Goal: Transaction & Acquisition: Purchase product/service

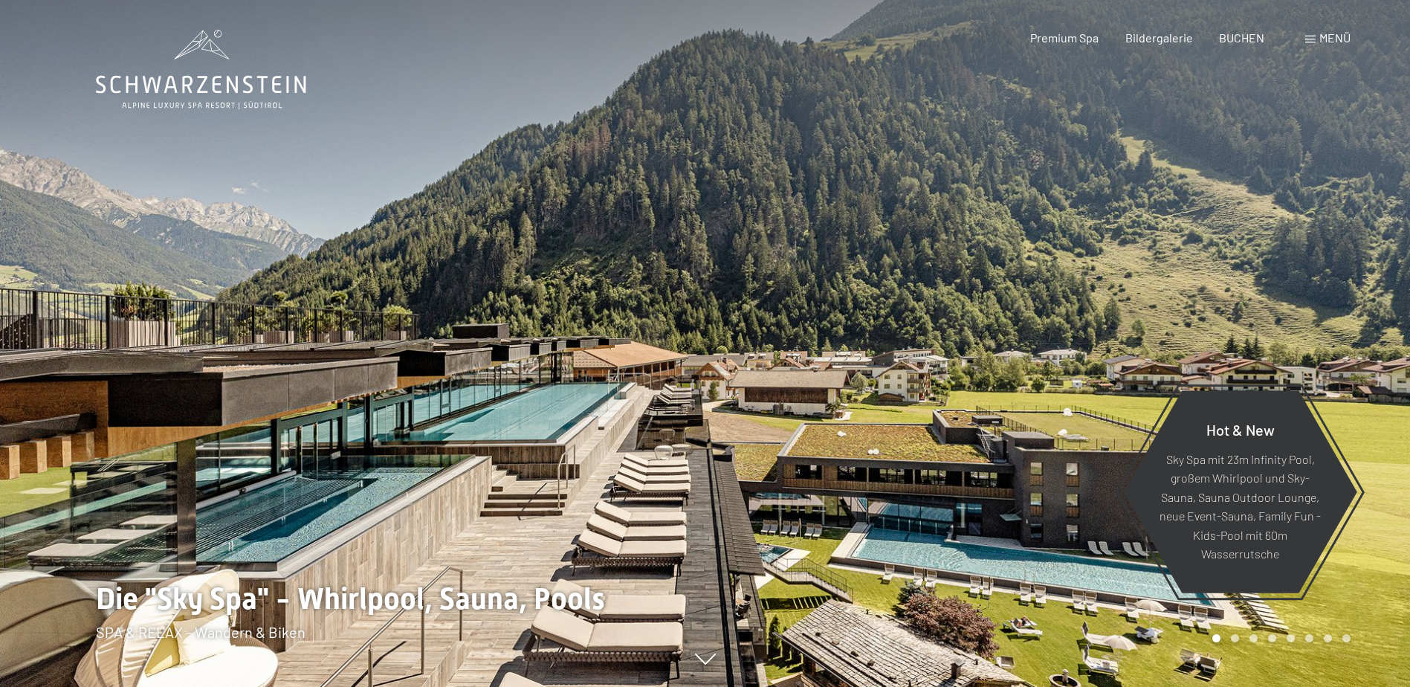
click at [1305, 33] on div "Menü" at bounding box center [1327, 38] width 45 height 16
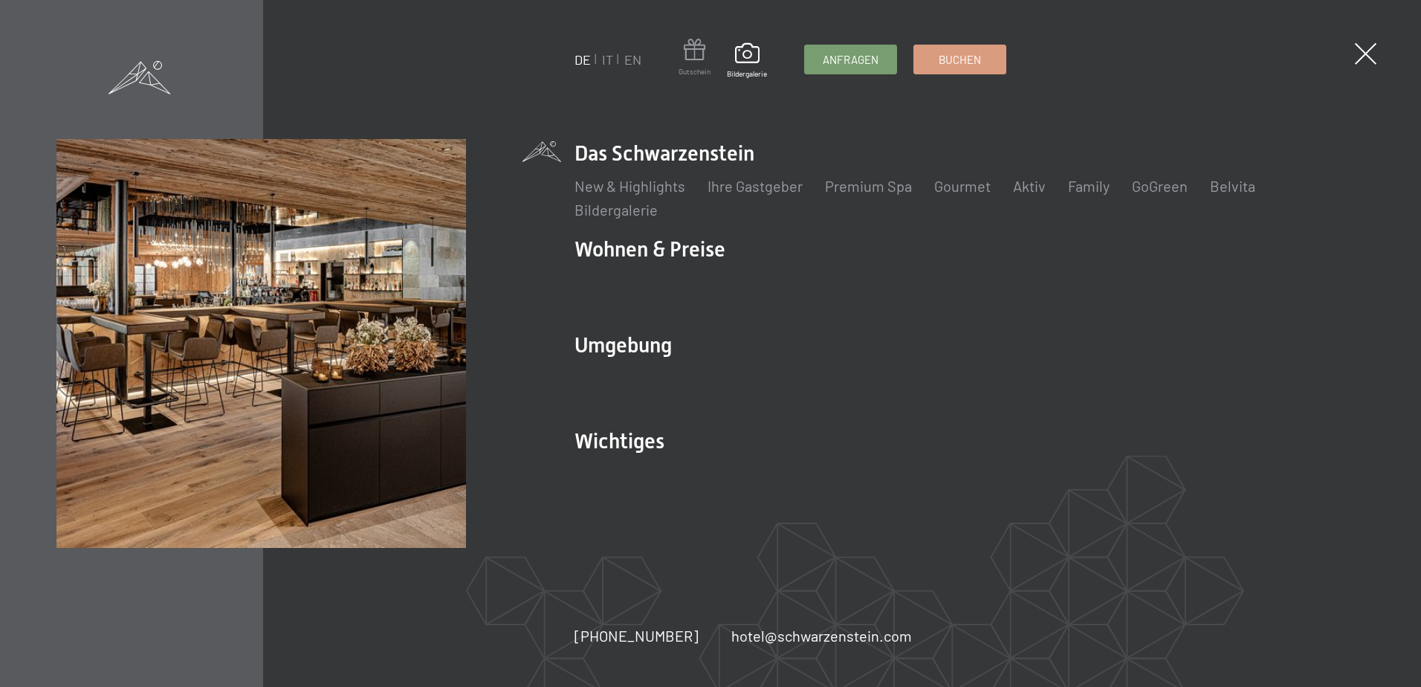
click at [696, 56] on span at bounding box center [695, 52] width 32 height 27
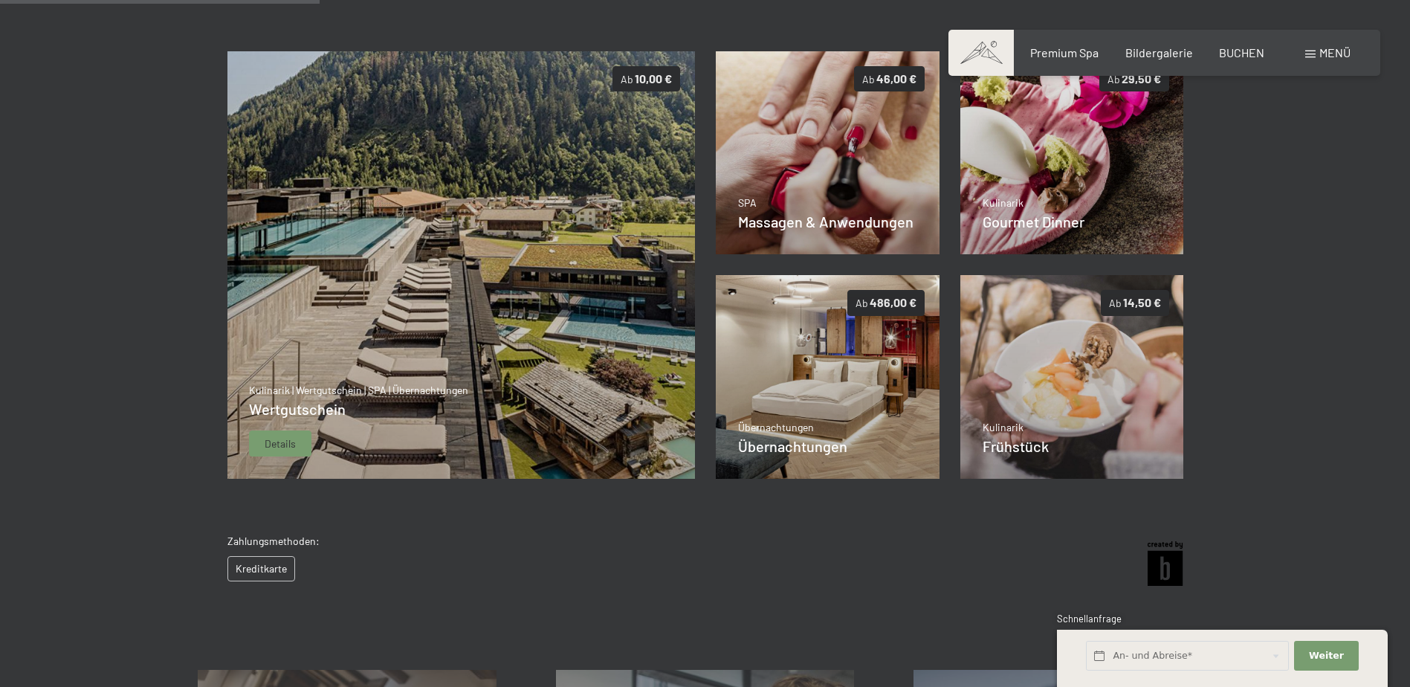
scroll to position [290, 0]
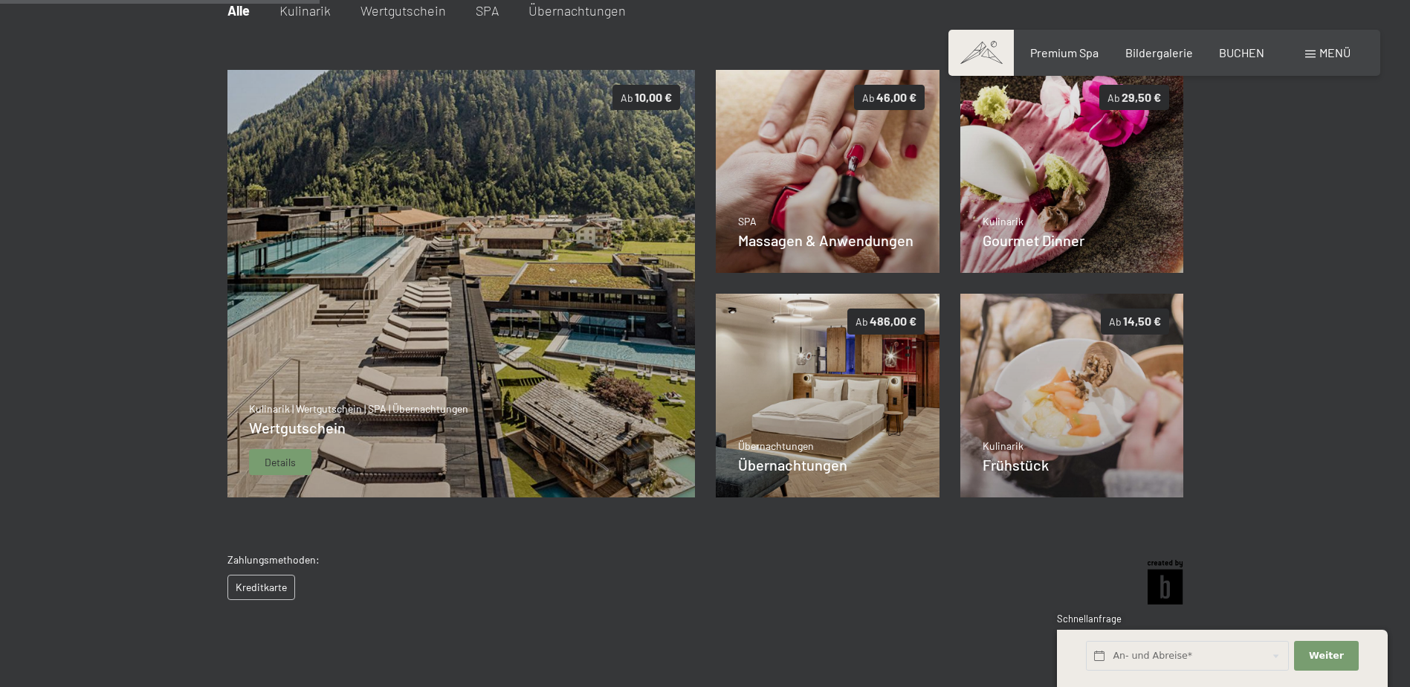
click at [470, 370] on img at bounding box center [461, 284] width 468 height 428
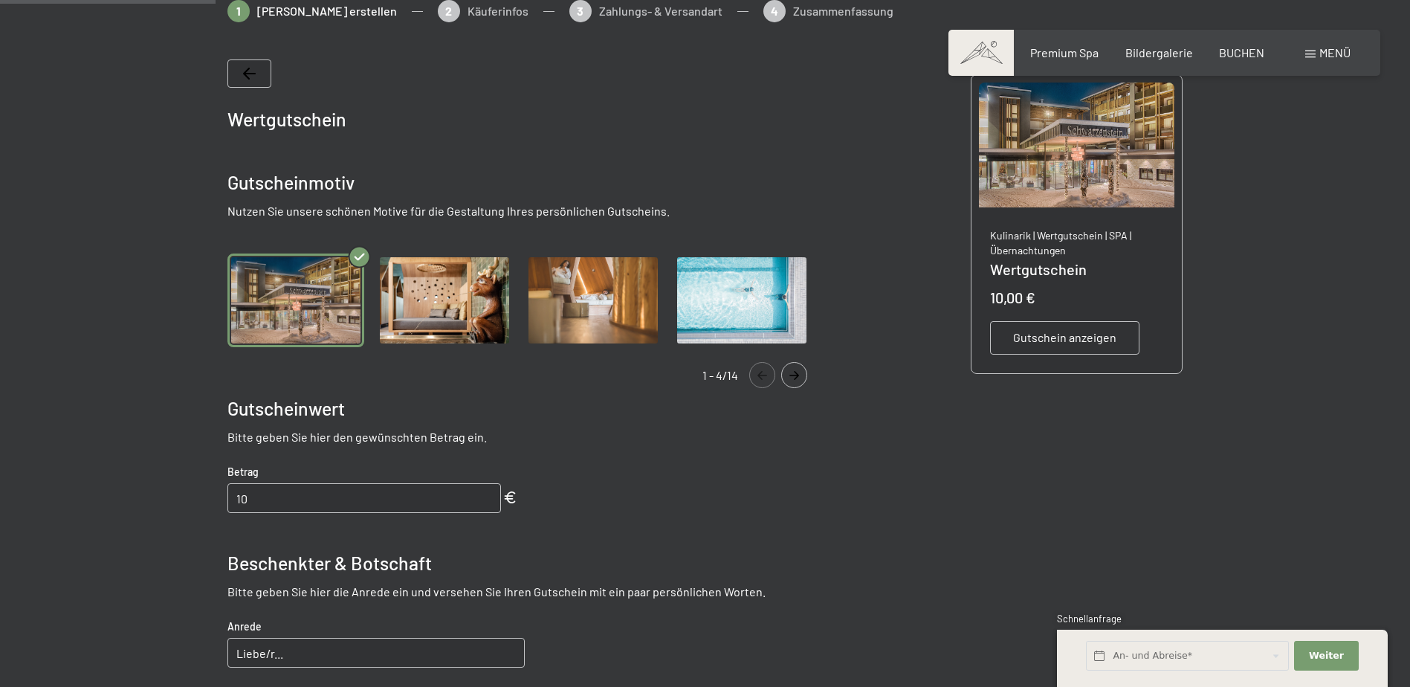
scroll to position [216, 0]
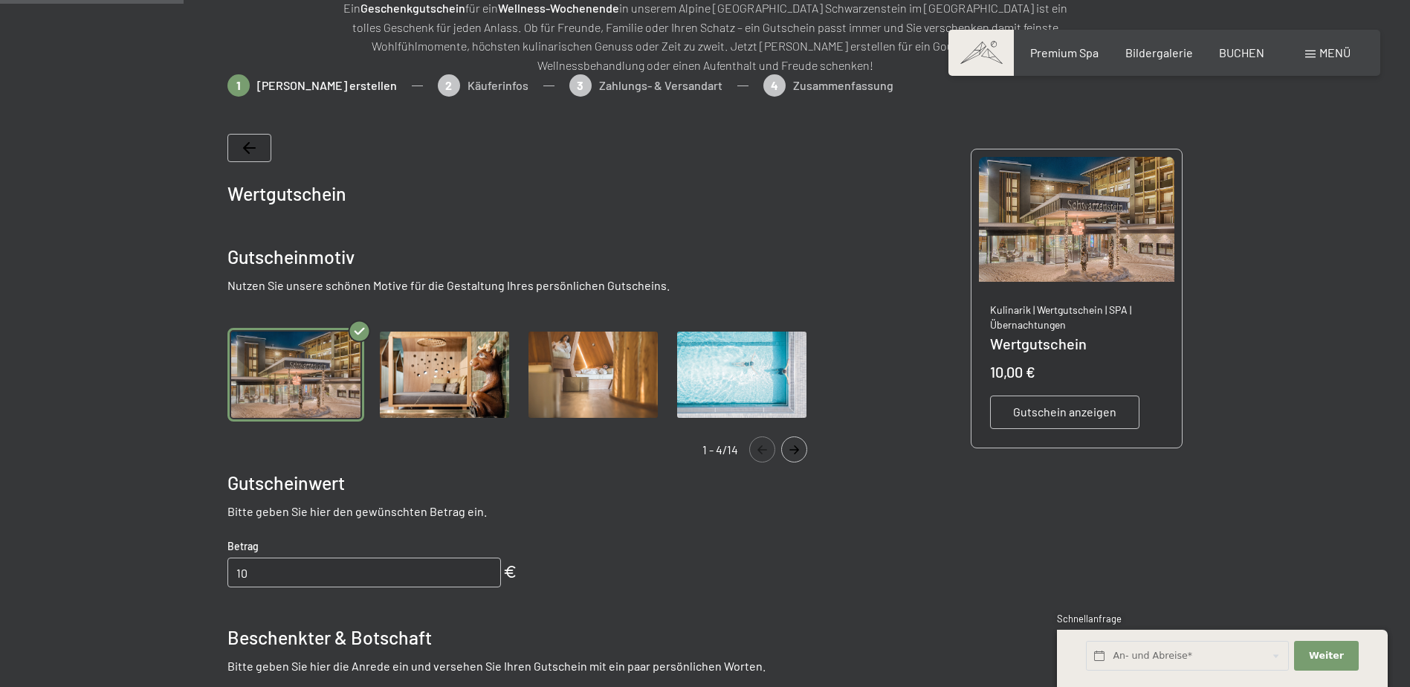
click at [456, 379] on img "Gallery" at bounding box center [444, 375] width 137 height 94
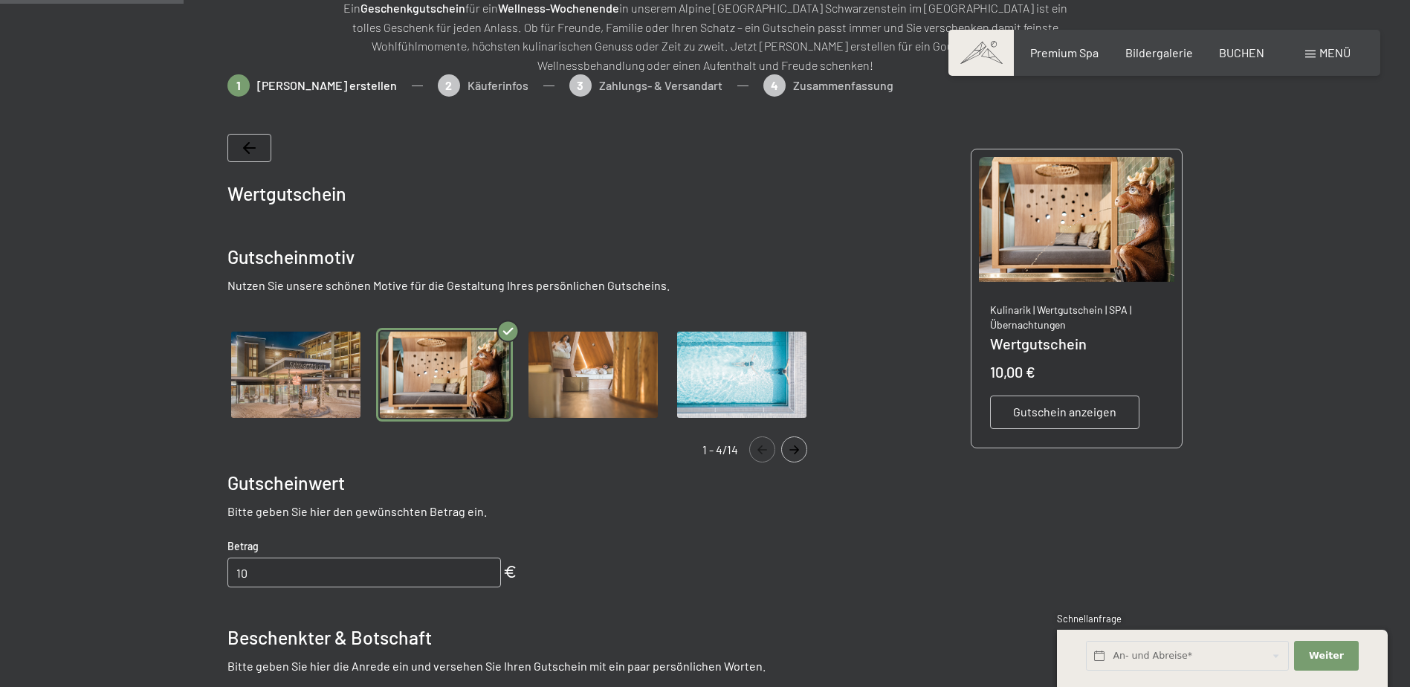
click at [553, 373] on img "Gallery" at bounding box center [593, 375] width 137 height 94
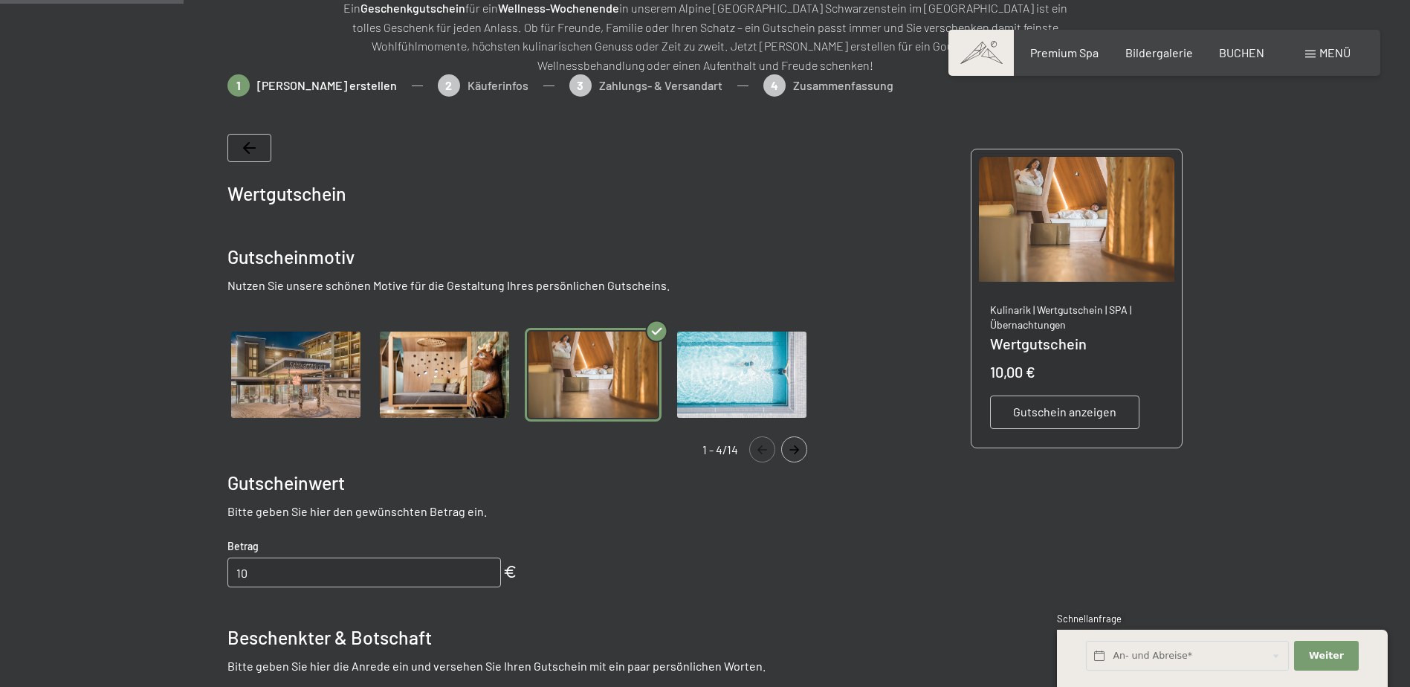
click at [734, 372] on img "Gallery" at bounding box center [741, 375] width 137 height 94
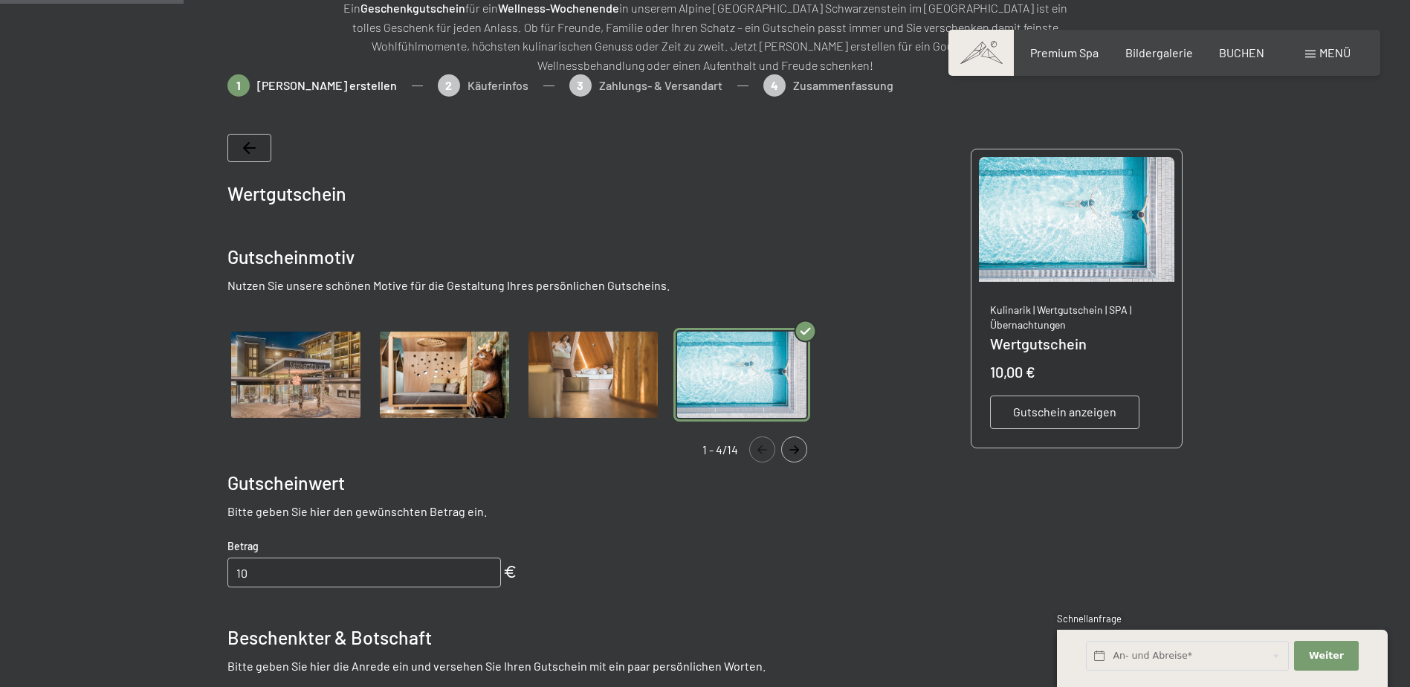
click at [357, 373] on img "Gallery" at bounding box center [295, 375] width 137 height 94
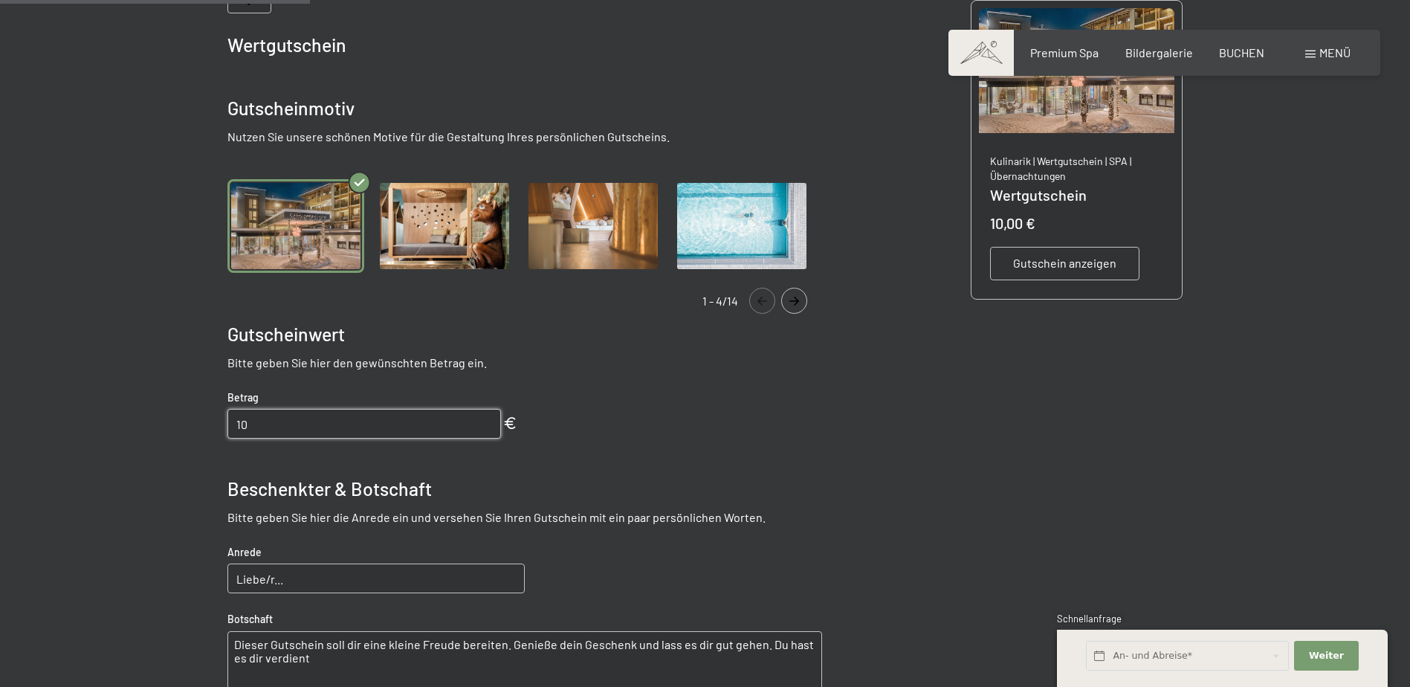
click at [358, 433] on input "10" at bounding box center [363, 424] width 273 height 30
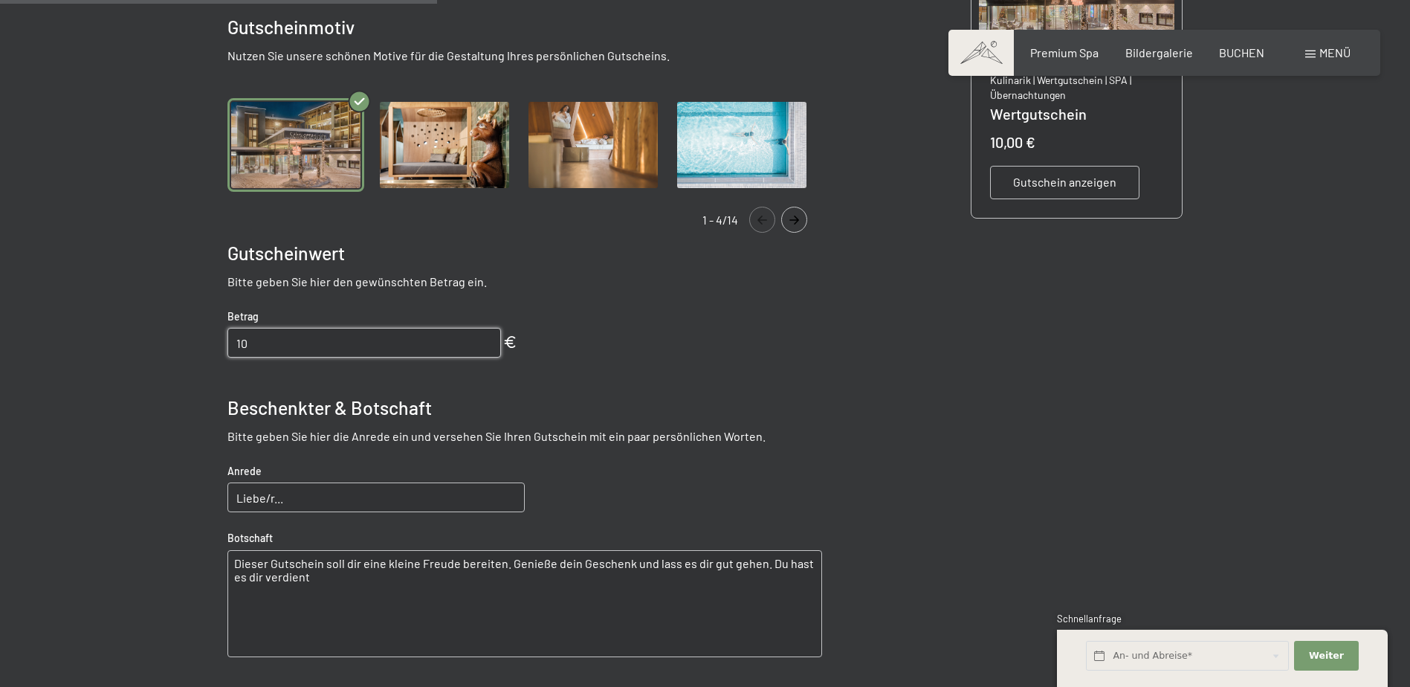
scroll to position [513, 0]
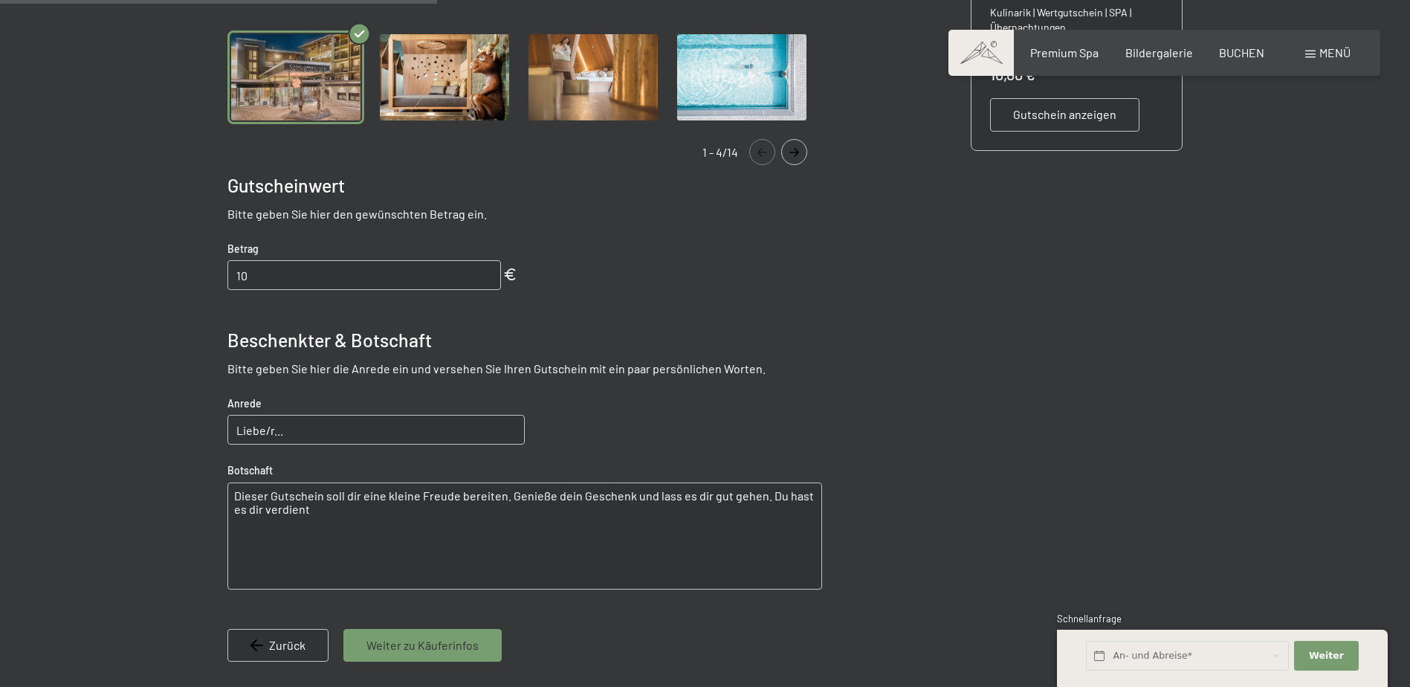
drag, startPoint x: 289, startPoint y: 363, endPoint x: 435, endPoint y: 371, distance: 146.6
click at [435, 371] on p "Bitte geben Sie hier die Anrede ein und versehen Sie Ihren Gutschein mit ein pa…" at bounding box center [524, 368] width 595 height 16
click at [437, 373] on p "Bitte geben Sie hier die Anrede ein und versehen Sie Ihren Gutschein mit ein pa…" at bounding box center [524, 368] width 595 height 16
click at [430, 401] on label "Anrede" at bounding box center [375, 403] width 297 height 15
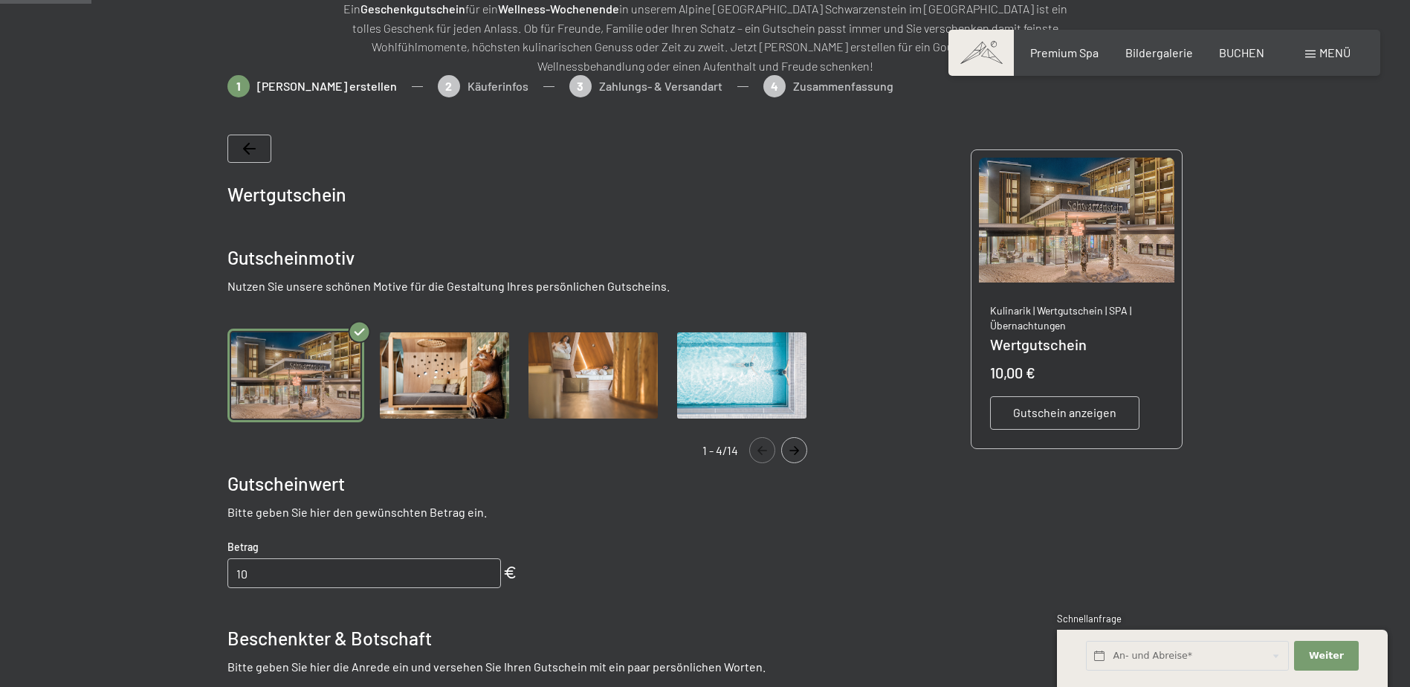
scroll to position [216, 0]
click at [787, 451] on icon "Navigate to next slide" at bounding box center [794, 449] width 25 height 9
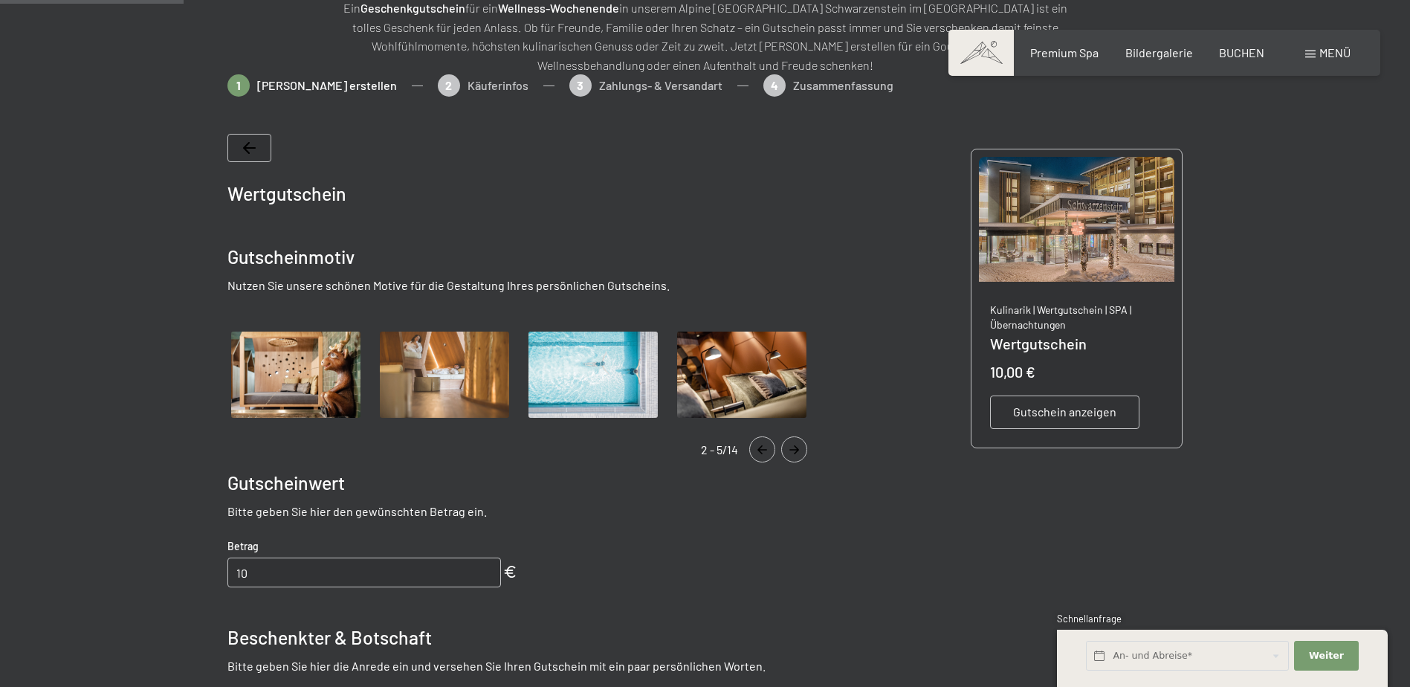
click at [787, 451] on icon "Navigate to next slide" at bounding box center [794, 449] width 25 height 9
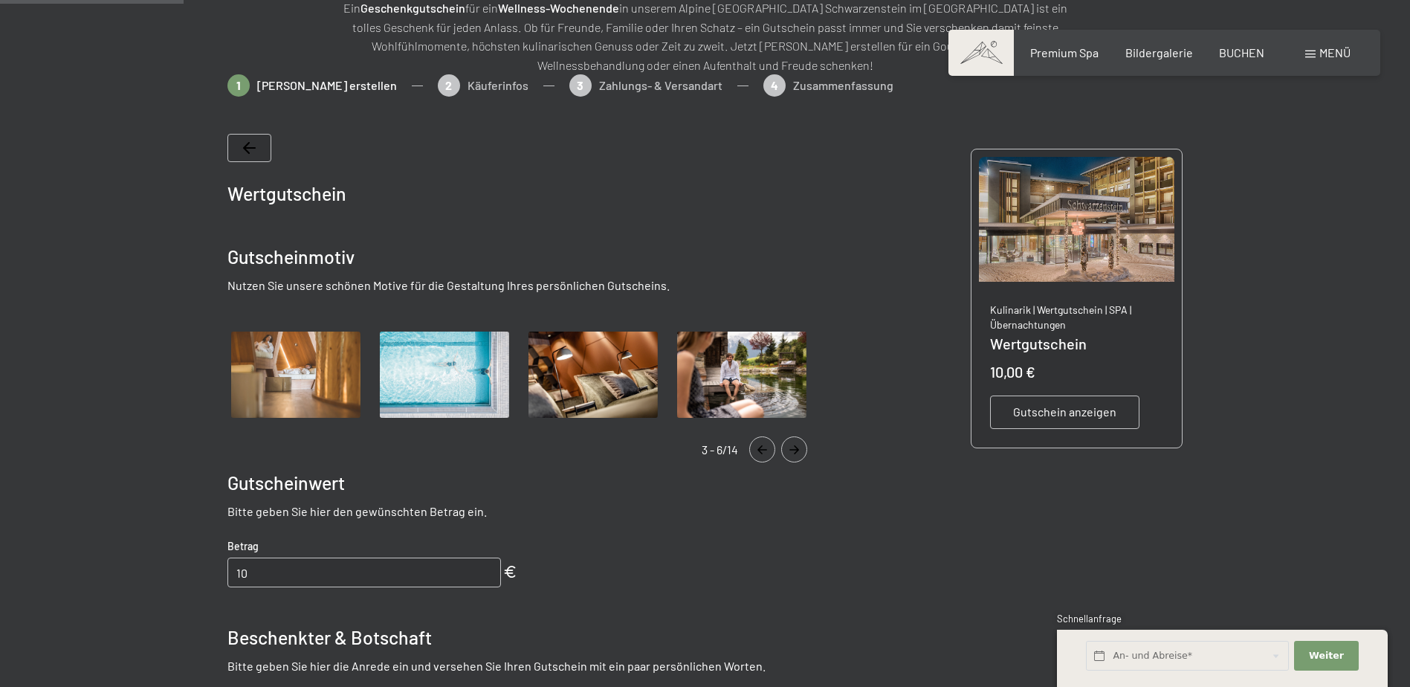
click at [787, 451] on icon "Navigate to next slide" at bounding box center [794, 449] width 25 height 9
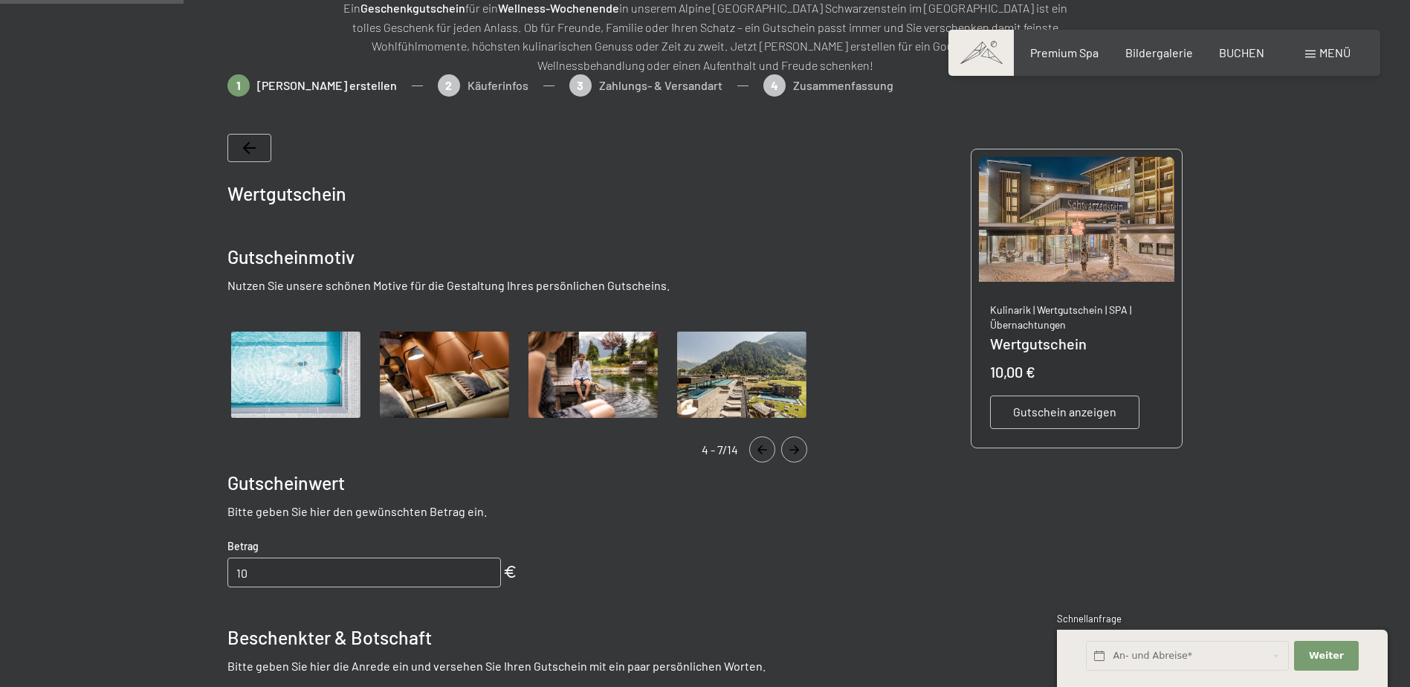
click at [787, 451] on icon "Navigate to next slide" at bounding box center [794, 449] width 25 height 9
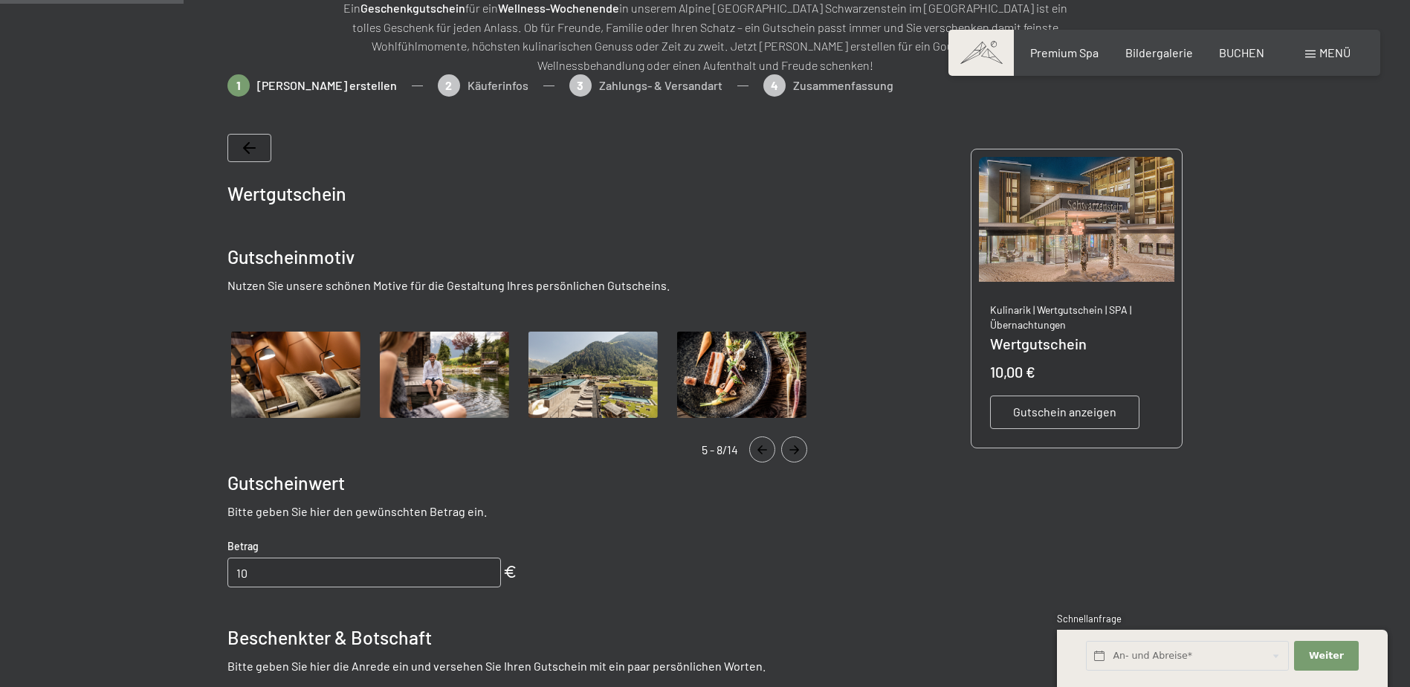
click at [627, 394] on img "Gallery" at bounding box center [593, 375] width 137 height 94
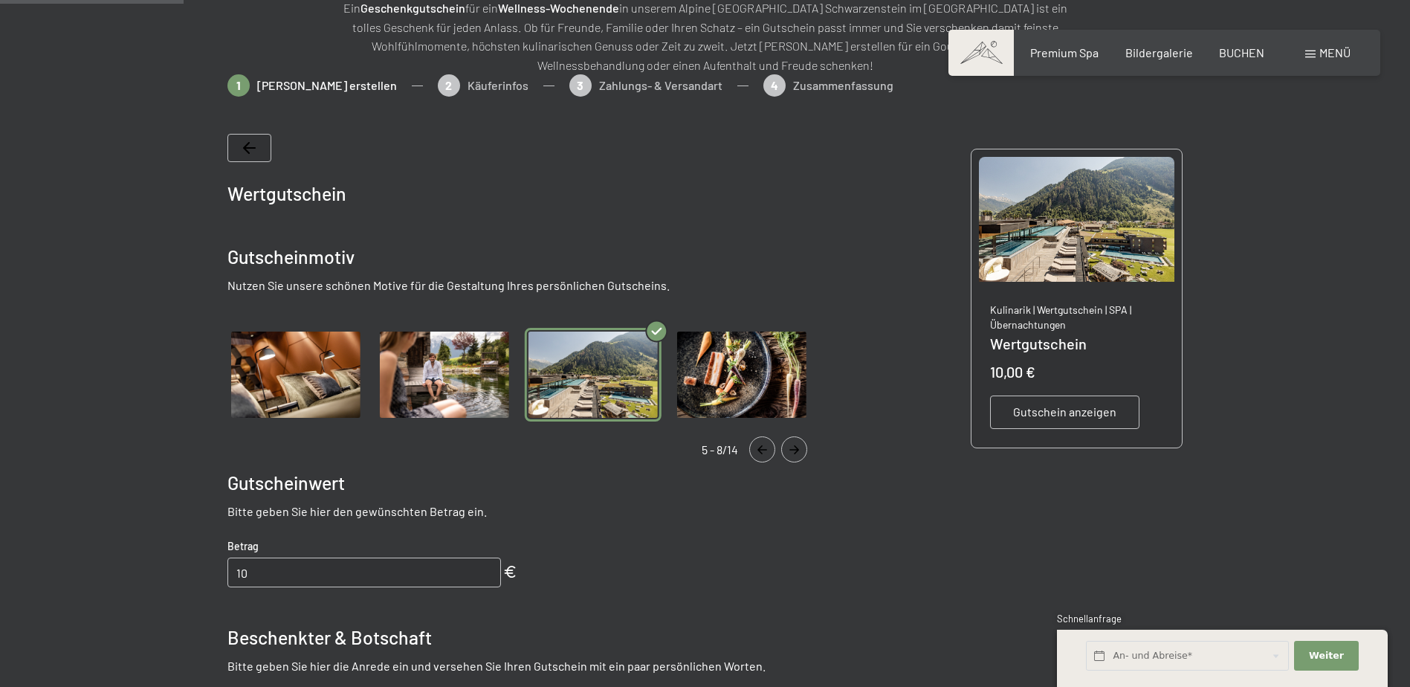
click at [793, 445] on icon "Navigate to next slide" at bounding box center [794, 449] width 25 height 9
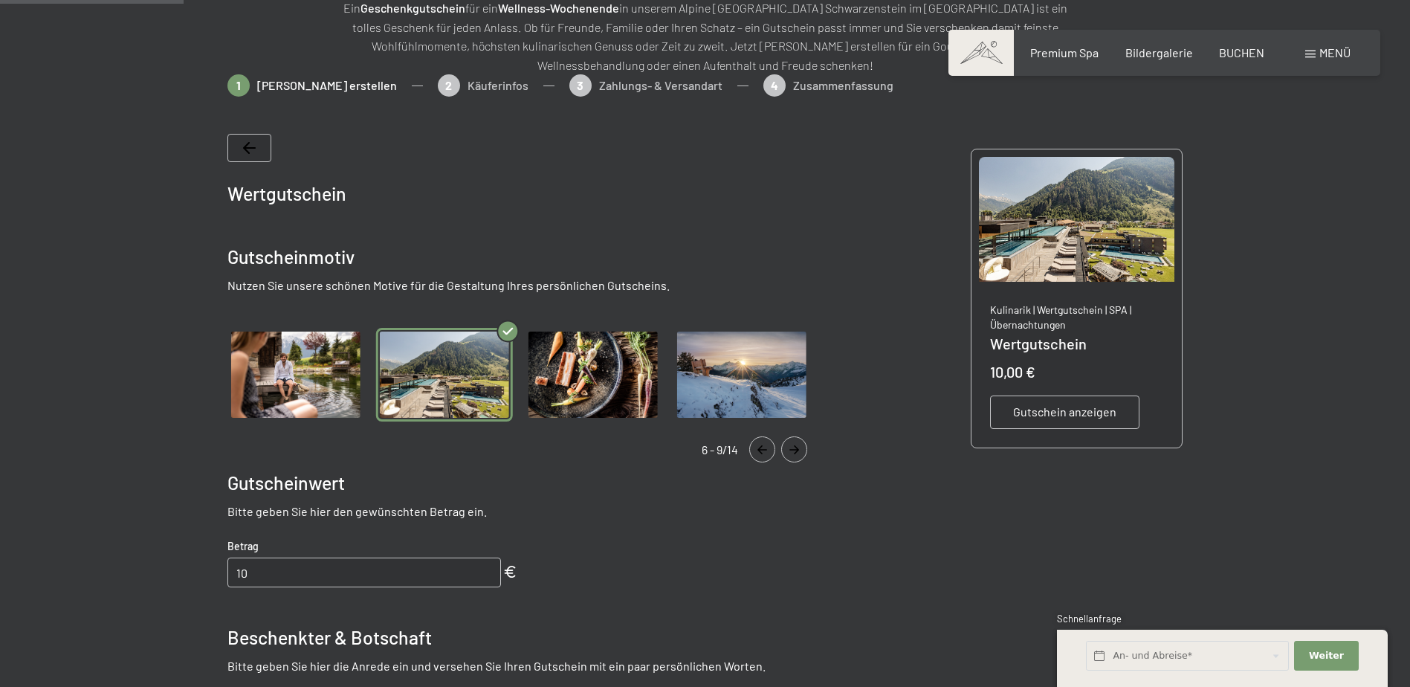
click at [793, 445] on icon "Navigate to next slide" at bounding box center [794, 449] width 25 height 9
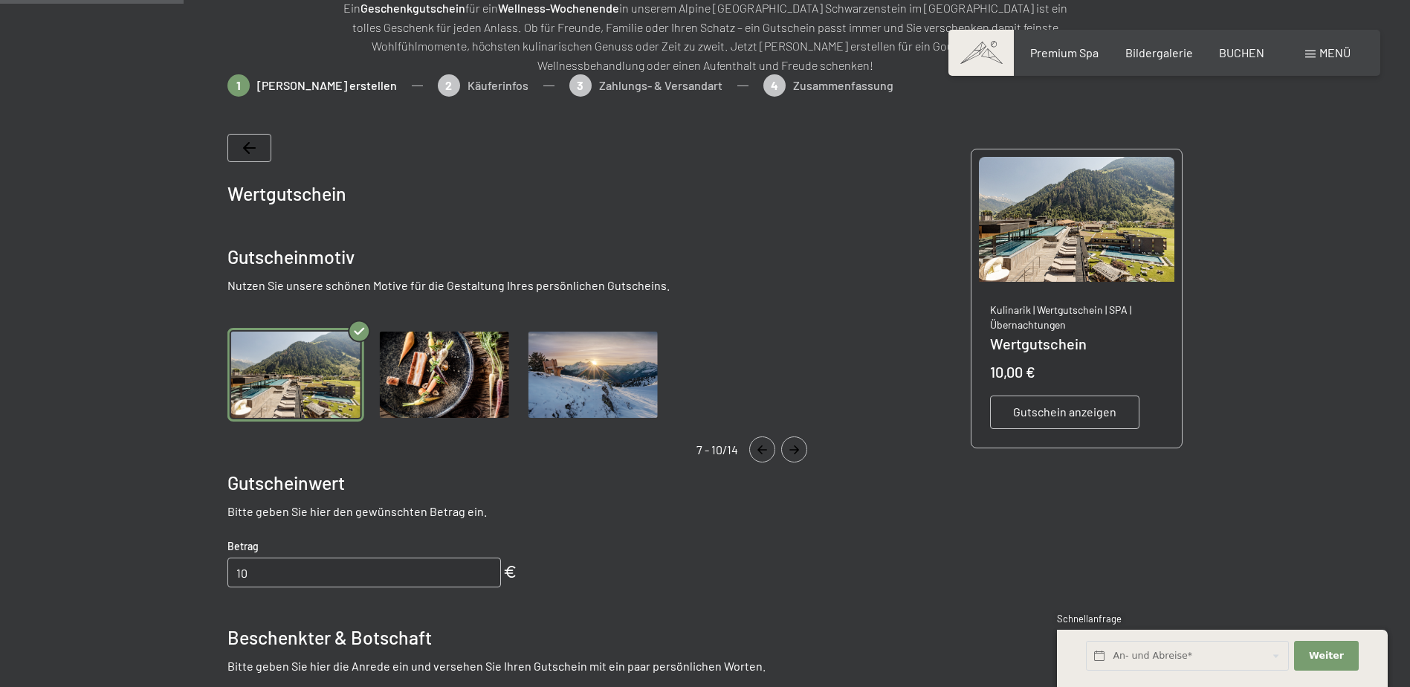
click at [793, 445] on icon "Navigate to next slide" at bounding box center [794, 449] width 25 height 9
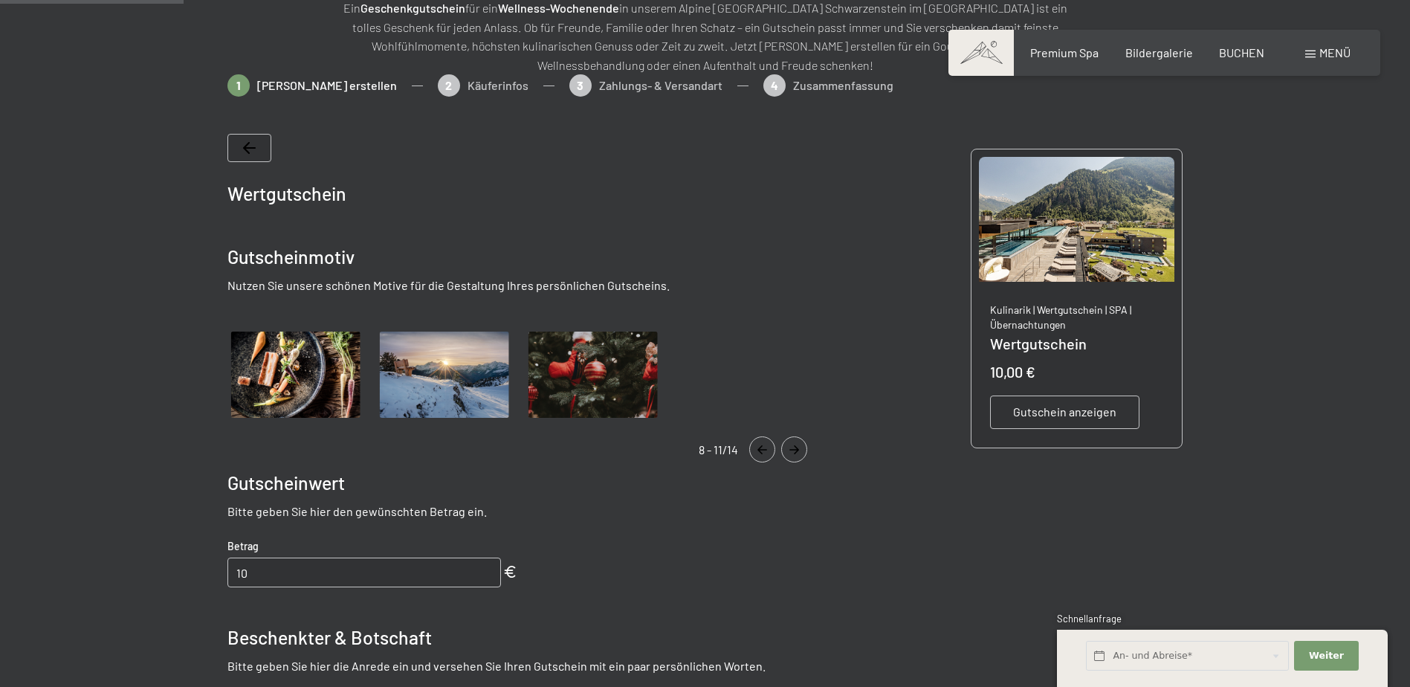
click at [793, 445] on icon "Navigate to next slide" at bounding box center [794, 449] width 25 height 9
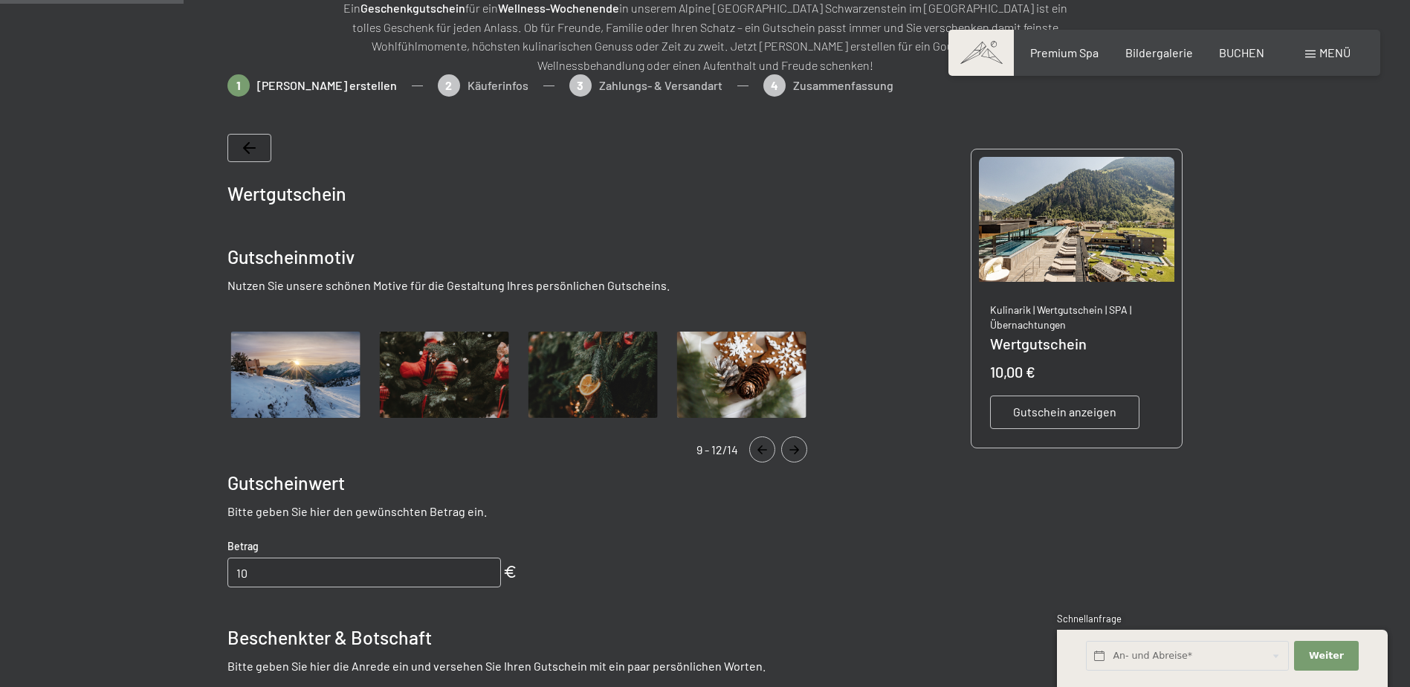
click at [793, 445] on icon "Navigate to next slide" at bounding box center [794, 449] width 25 height 9
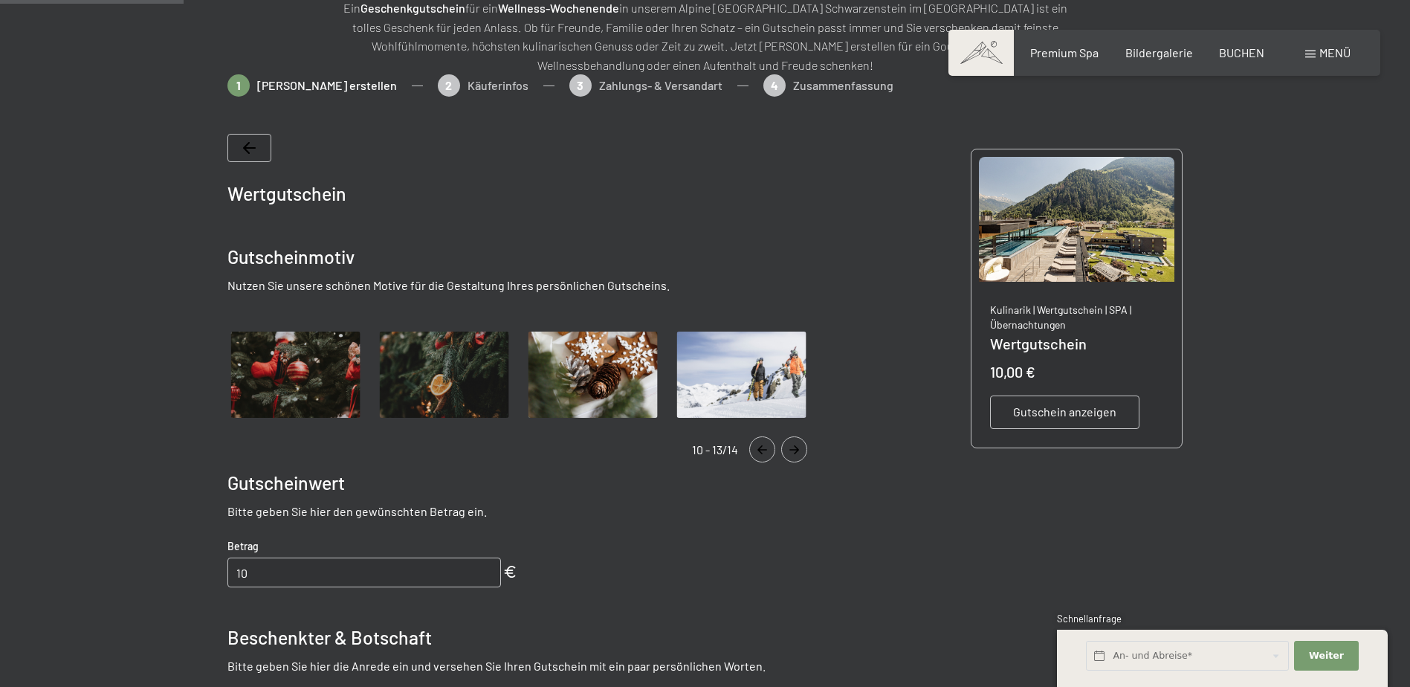
click at [793, 445] on icon "Navigate to next slide" at bounding box center [794, 449] width 25 height 9
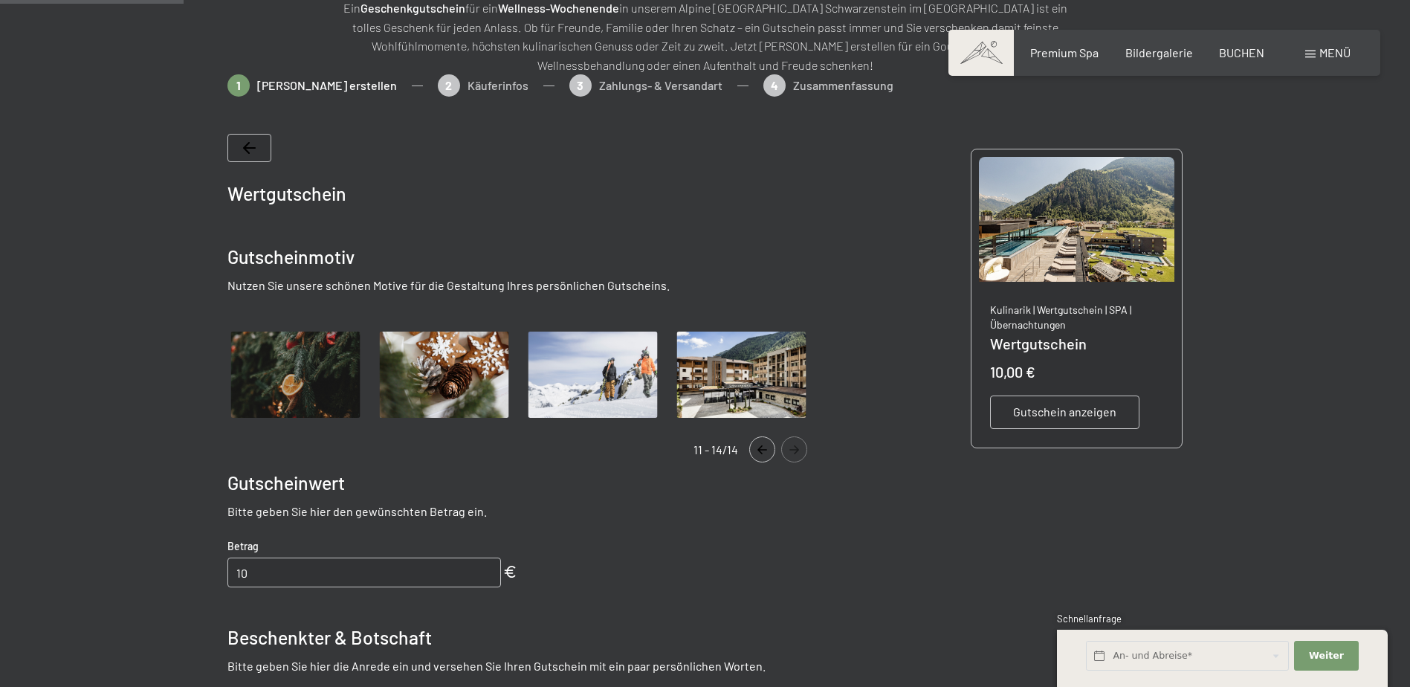
click at [793, 445] on icon "Navigate to next slide" at bounding box center [794, 449] width 25 height 9
click at [773, 454] on button "Navigate to previous slide" at bounding box center [762, 449] width 26 height 26
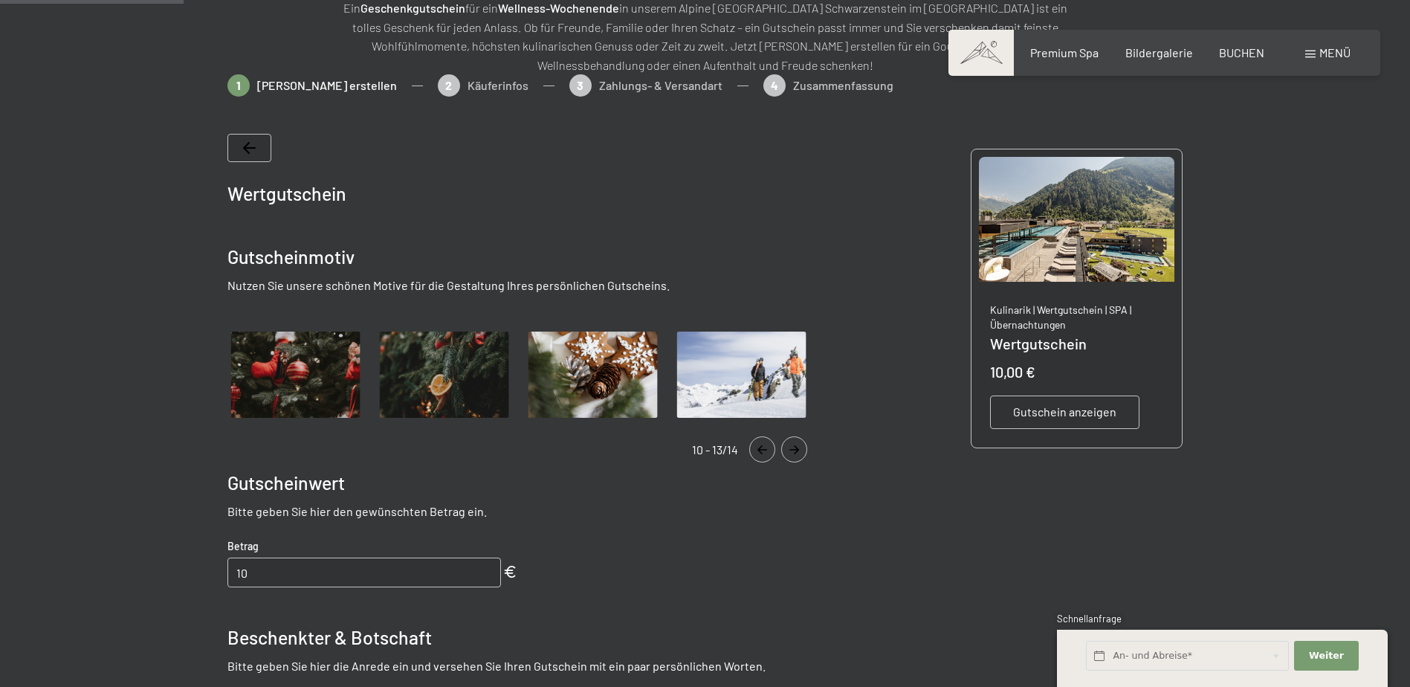
click at [242, 149] on div at bounding box center [249, 148] width 44 height 28
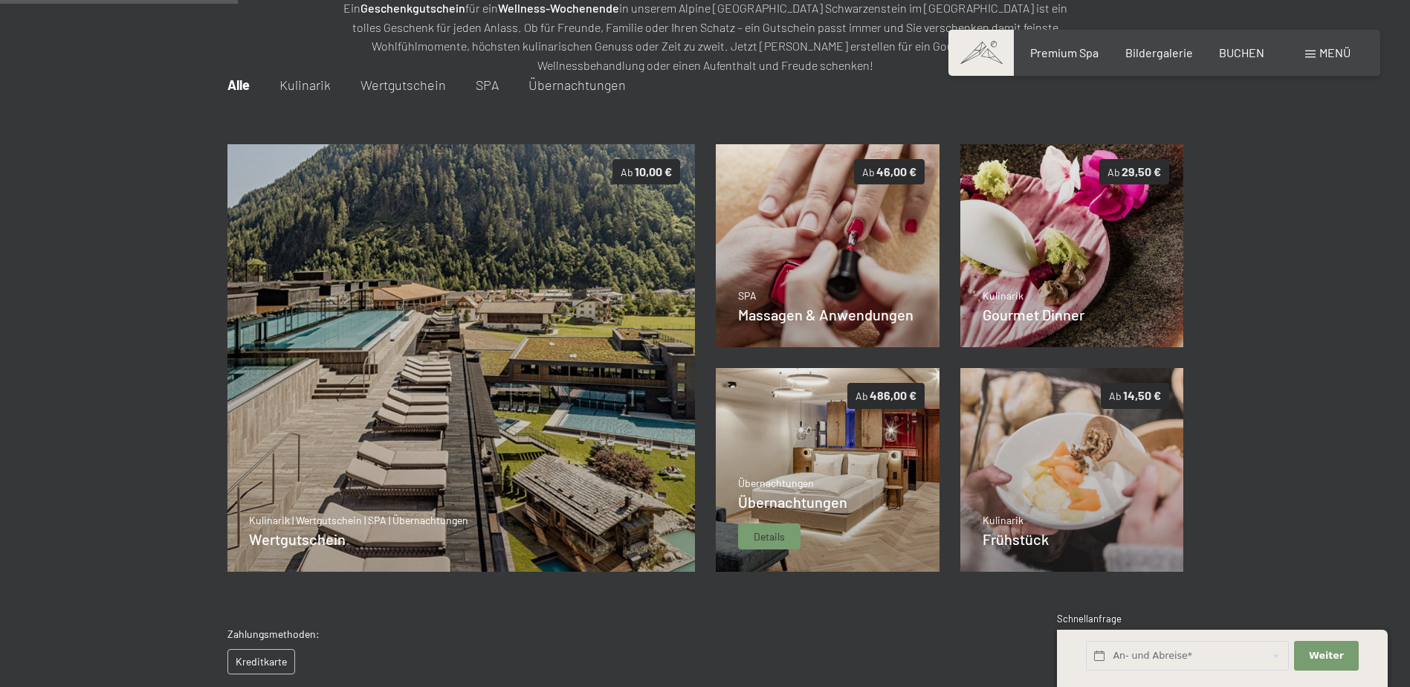
click at [772, 459] on img at bounding box center [828, 470] width 224 height 204
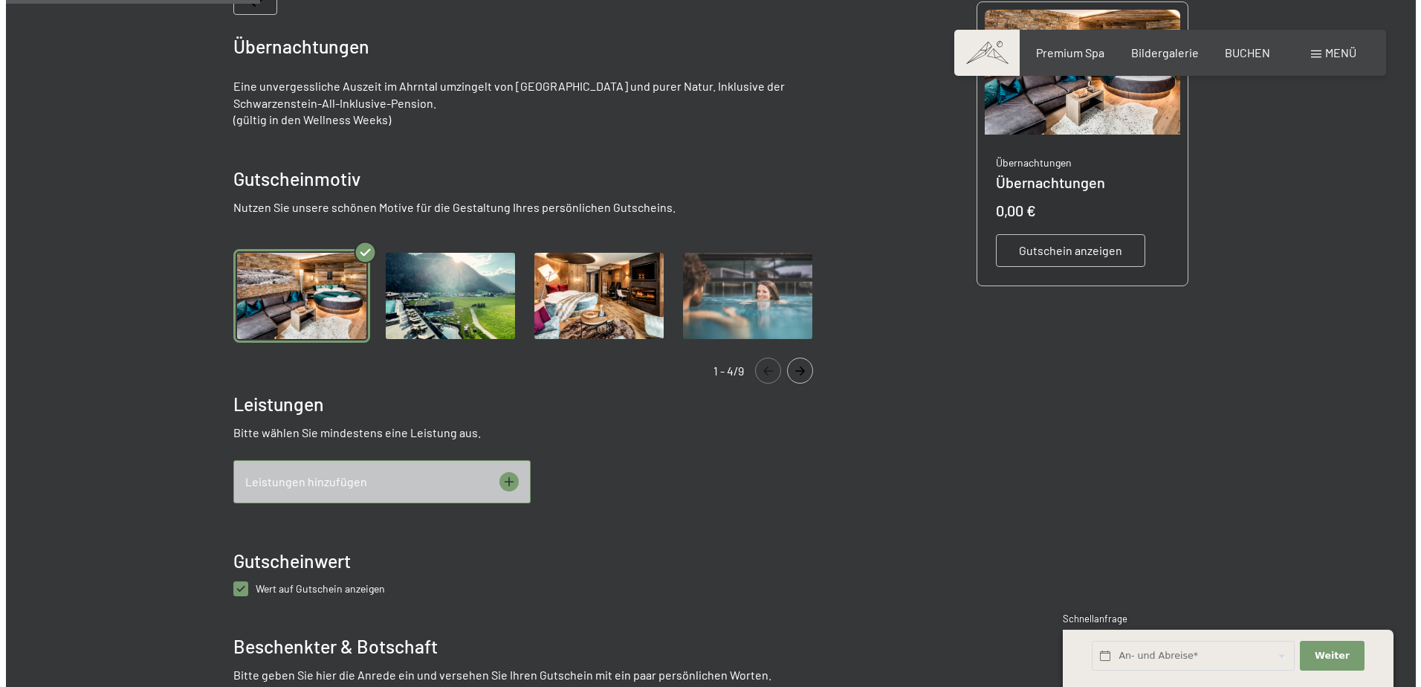
scroll to position [364, 0]
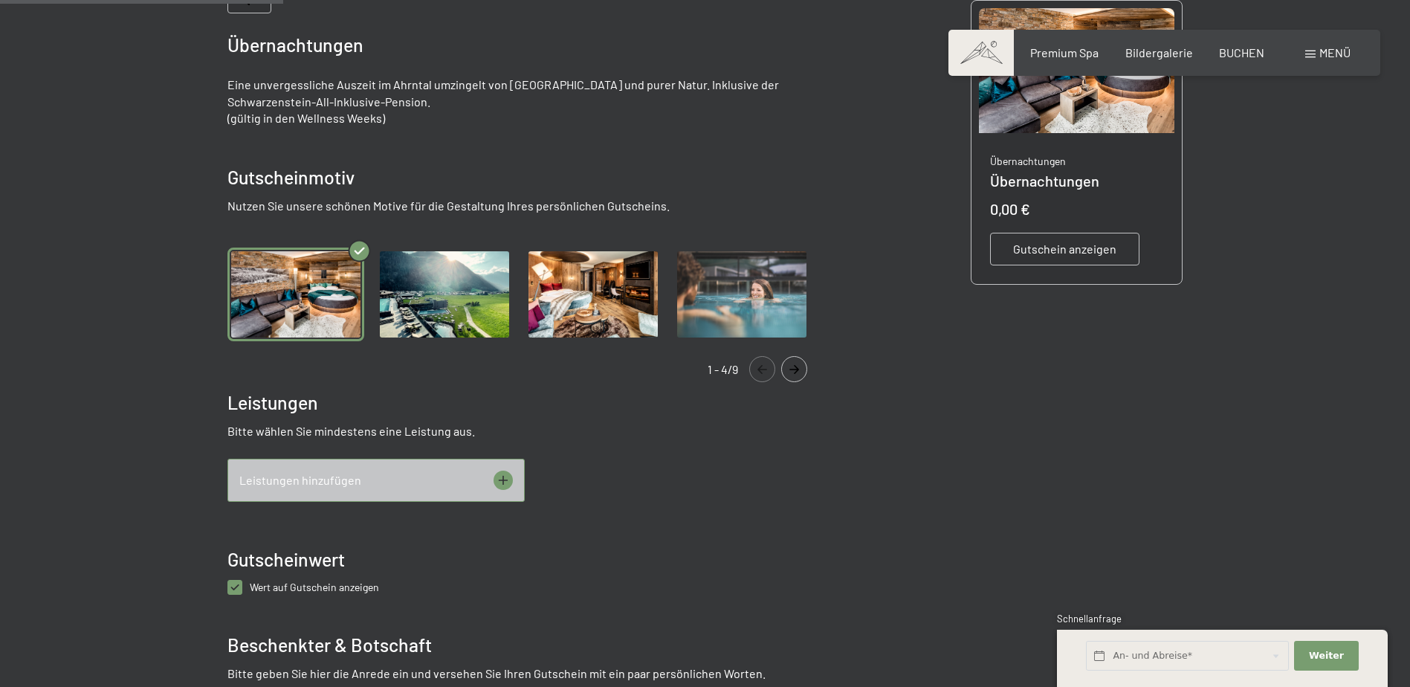
click at [508, 486] on icon at bounding box center [502, 479] width 19 height 19
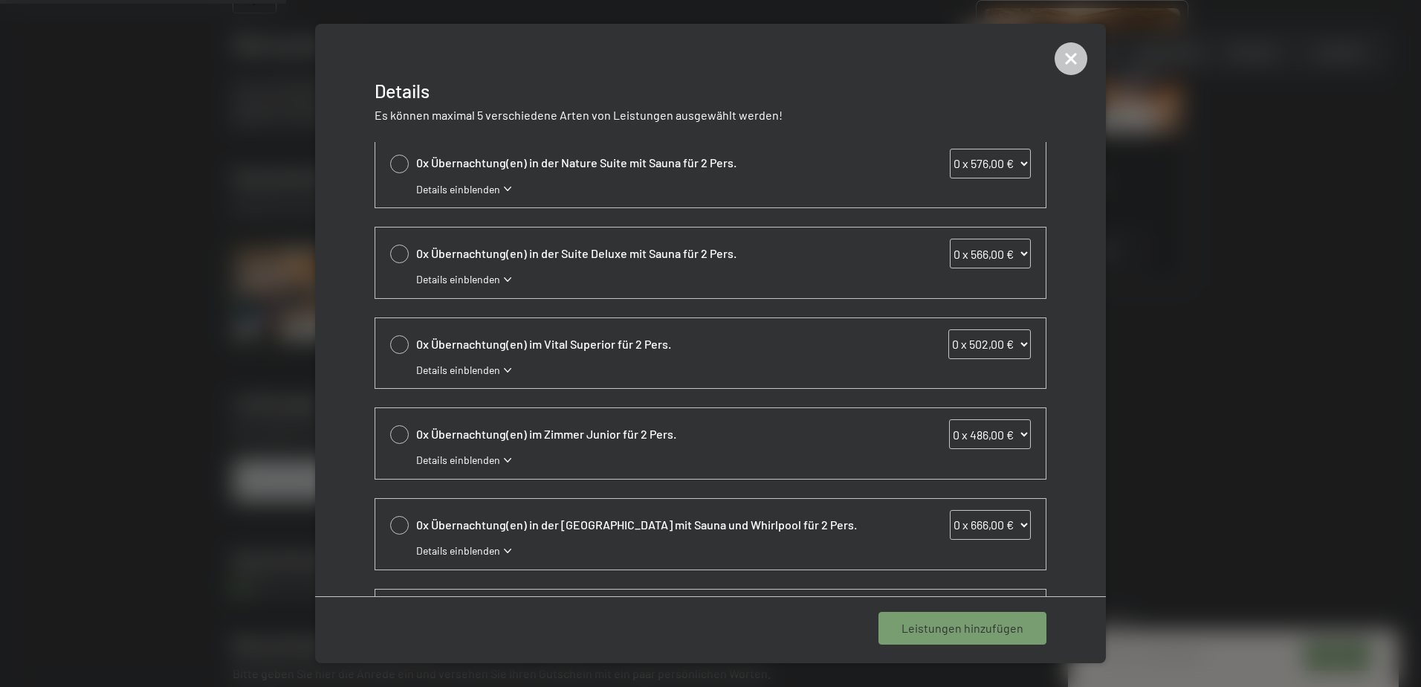
scroll to position [269, 0]
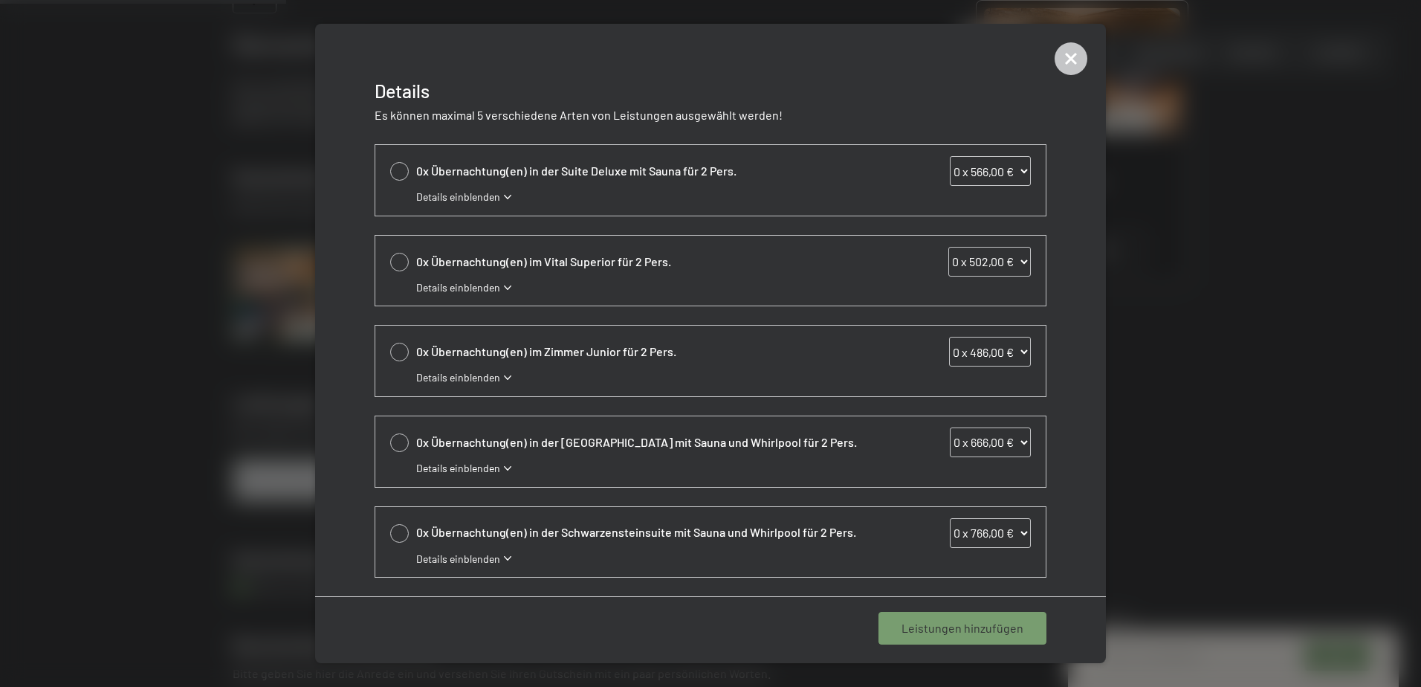
click at [521, 289] on div "Details einblenden" at bounding box center [723, 287] width 615 height 15
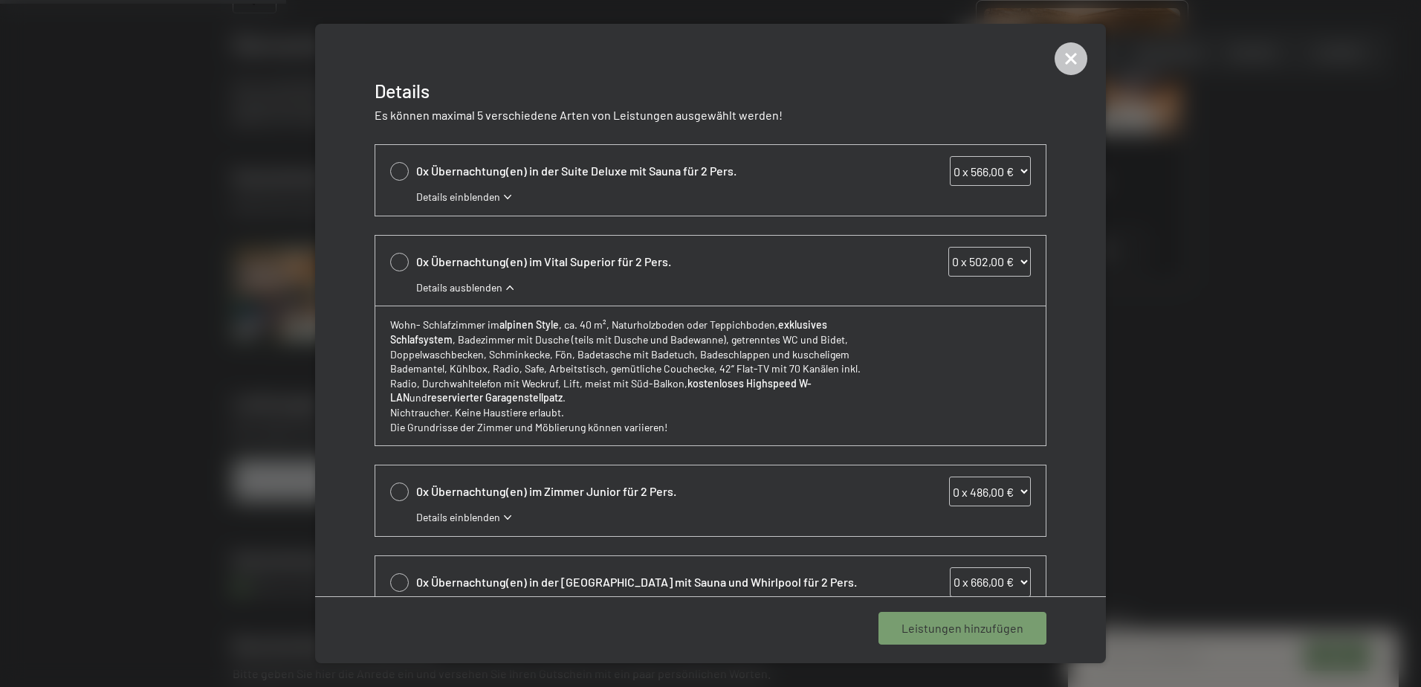
click at [515, 284] on div "Details ausblenden" at bounding box center [723, 287] width 615 height 15
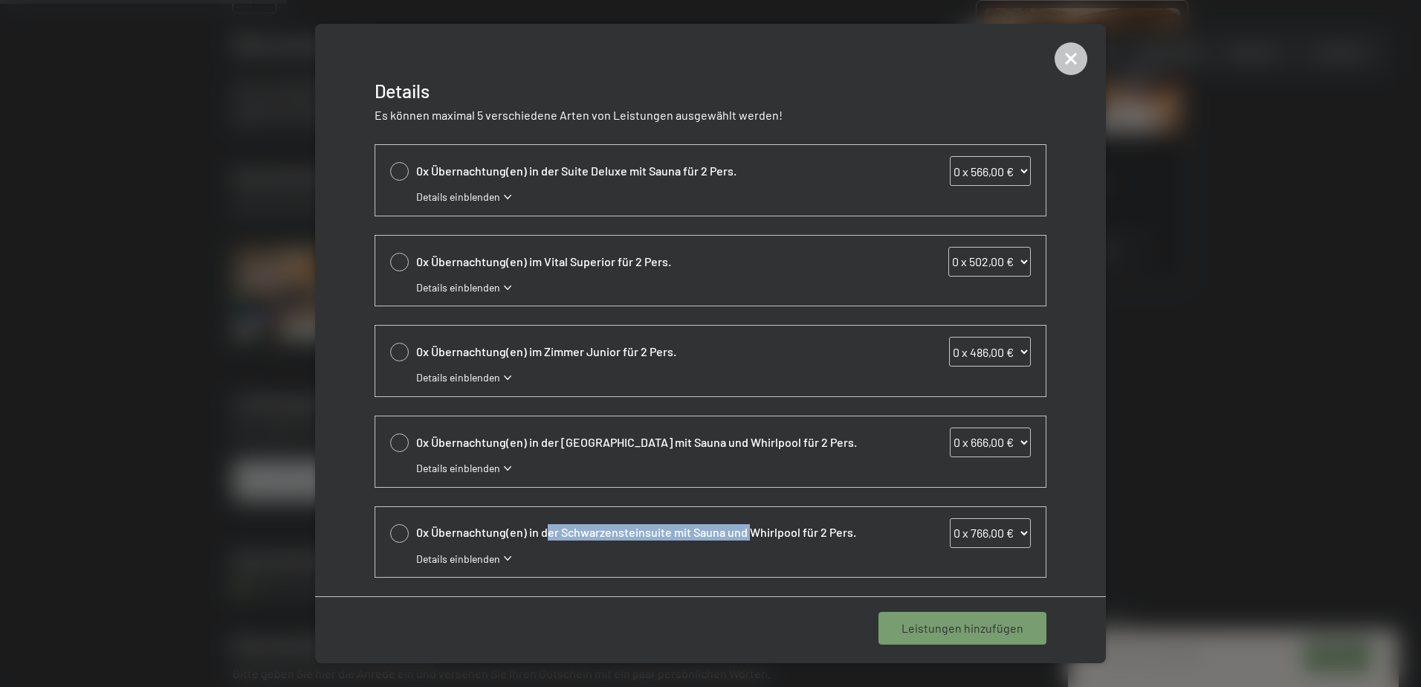
drag, startPoint x: 546, startPoint y: 531, endPoint x: 747, endPoint y: 543, distance: 201.0
click at [747, 543] on div "0x Übernachtung(en) in der Schwarzensteinsuite mit Sauna und Whirlpool für 2 Pe…" at bounding box center [723, 533] width 615 height 30
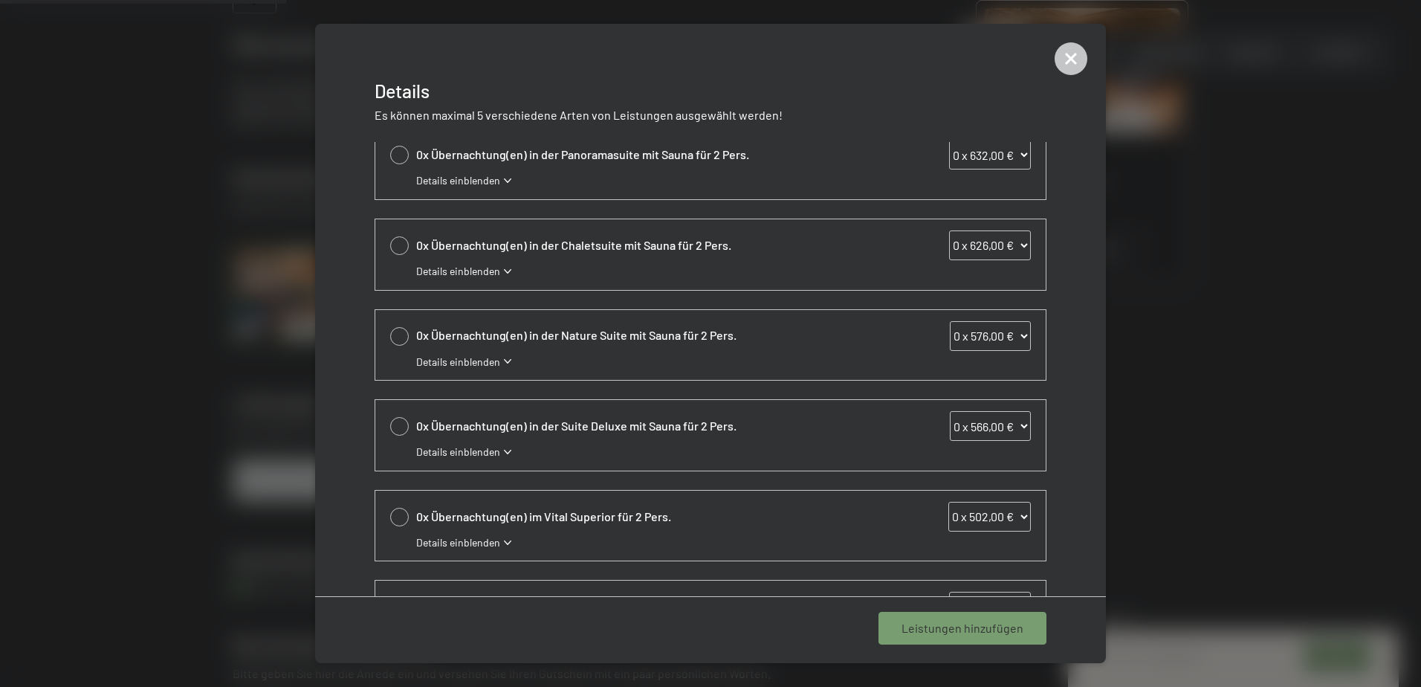
scroll to position [0, 0]
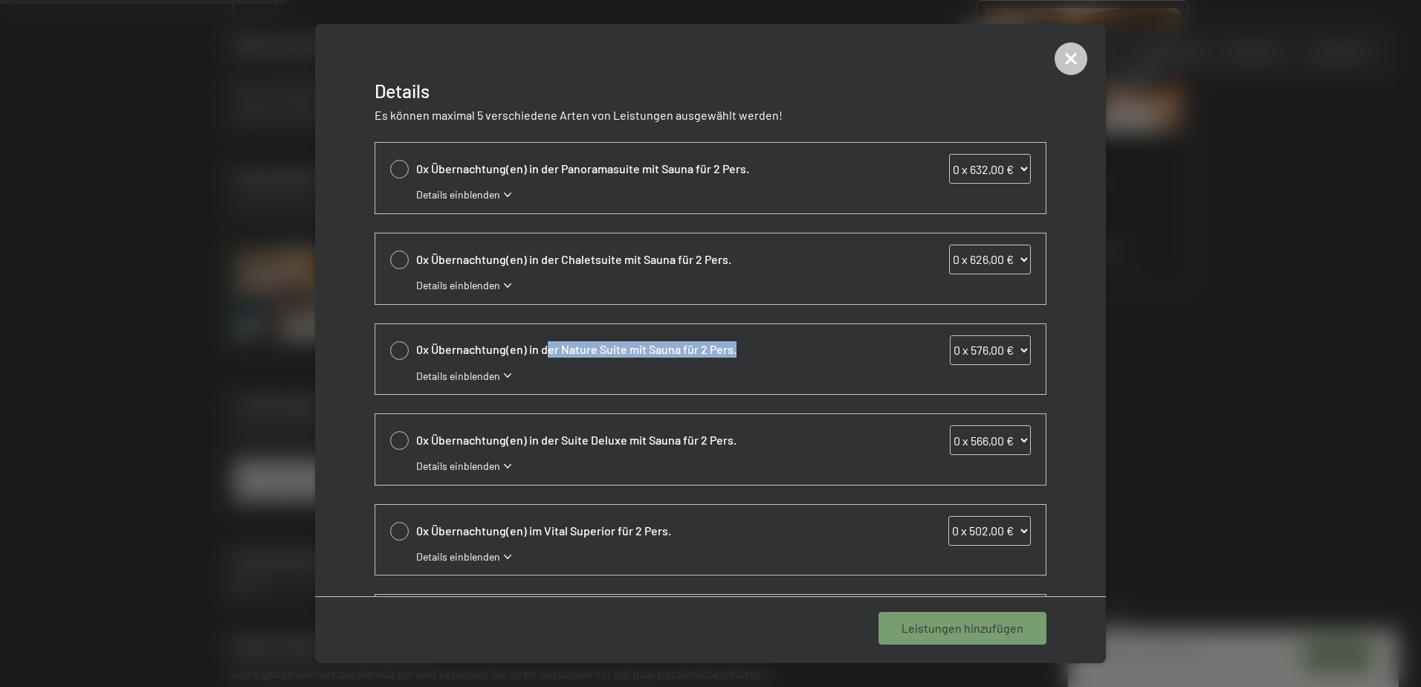
drag, startPoint x: 548, startPoint y: 348, endPoint x: 736, endPoint y: 352, distance: 188.1
click at [736, 352] on span "0x Übernachtung(en) in der Nature Suite mit Sauna für 2 Pers." at bounding box center [646, 349] width 461 height 16
click at [739, 353] on span "0x Übernachtung(en) in der Nature Suite mit Sauna für 2 Pers." at bounding box center [646, 349] width 461 height 16
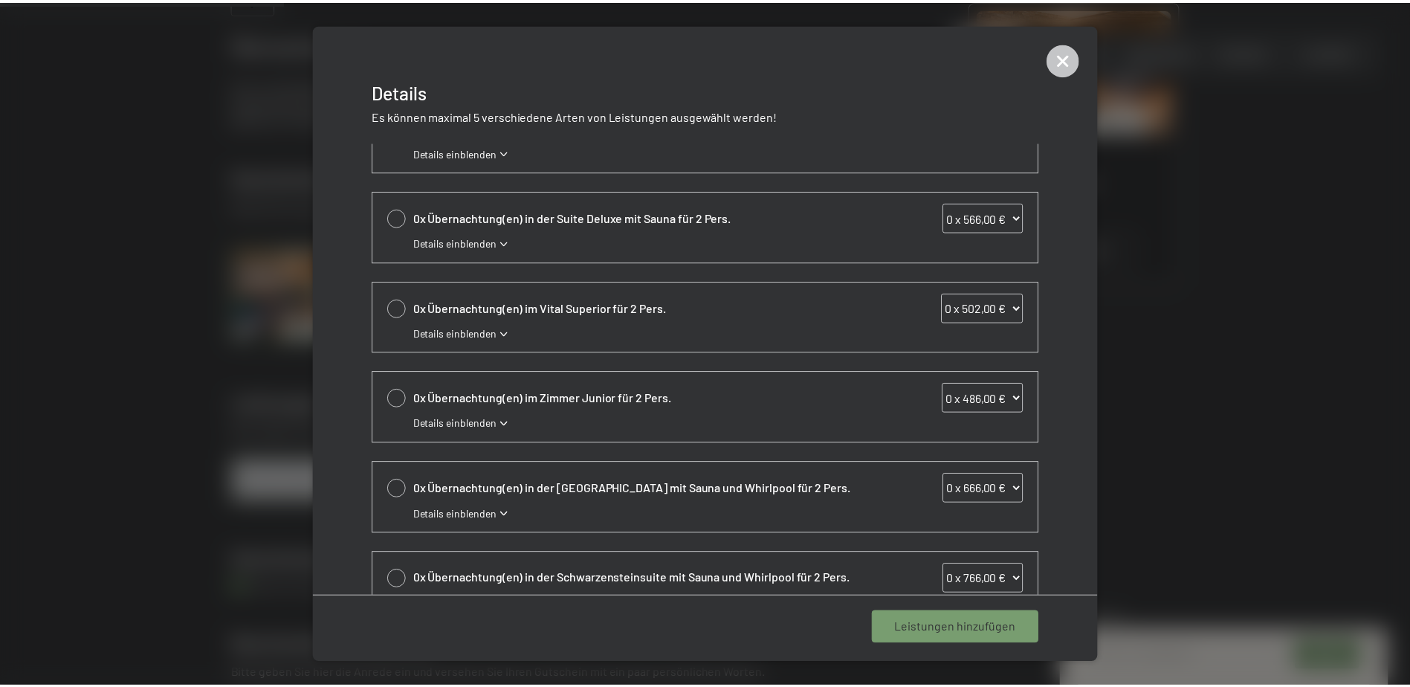
scroll to position [269, 0]
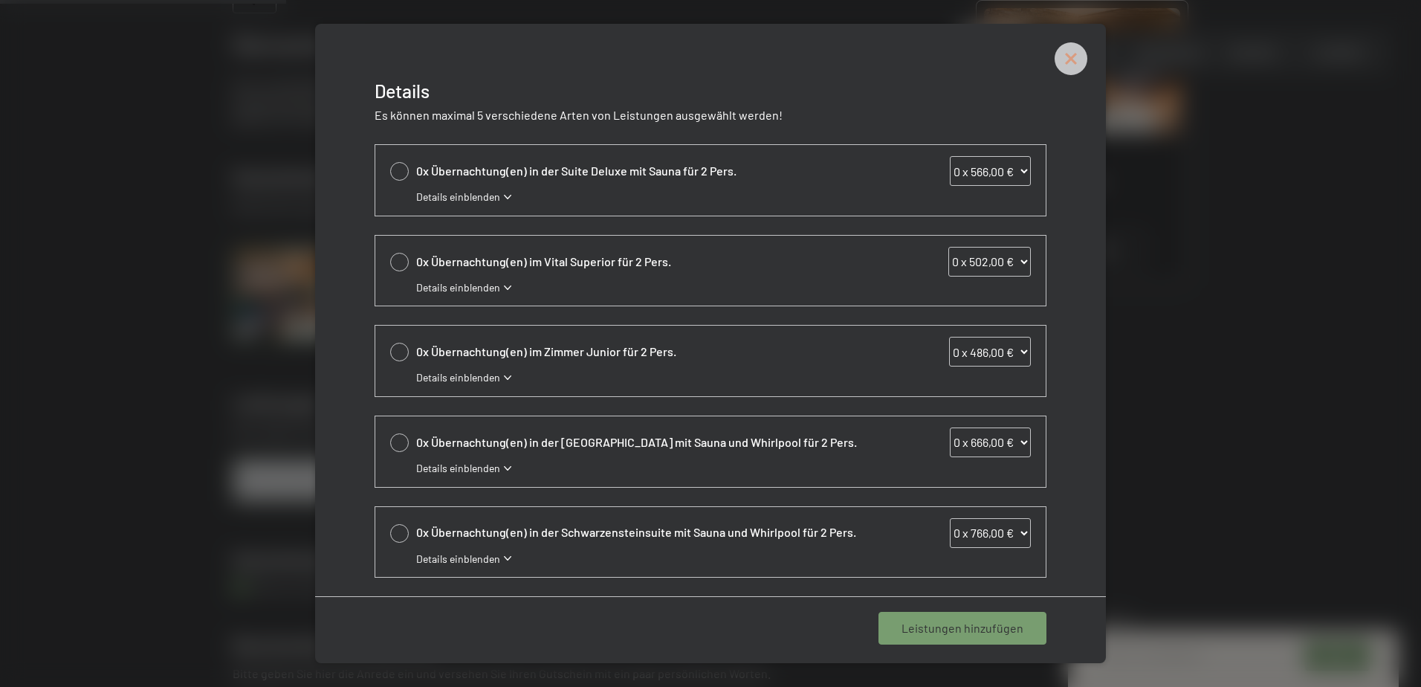
click at [1063, 74] on div at bounding box center [1071, 58] width 33 height 33
click at [404, 253] on div at bounding box center [399, 262] width 19 height 19
select select "1"
click at [490, 285] on span "Details einblenden" at bounding box center [458, 287] width 84 height 15
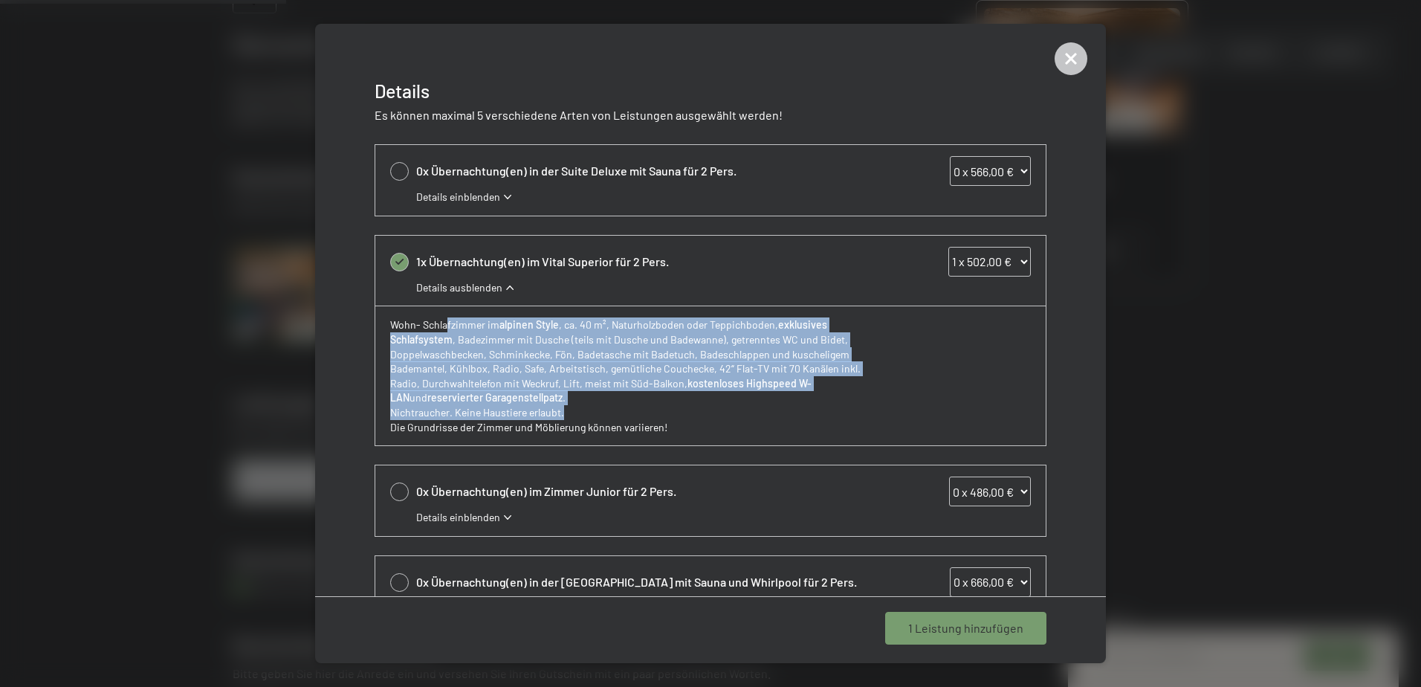
drag, startPoint x: 521, startPoint y: 325, endPoint x: 753, endPoint y: 412, distance: 247.6
click at [753, 412] on div "Wohn- Schlafzimmer im alpinen Style , ca. 40 m², Naturholzboden oder Teppichbod…" at bounding box center [710, 375] width 670 height 140
click at [753, 412] on p "Nichtraucher. Keine Haustiere erlaubt." at bounding box center [630, 412] width 481 height 15
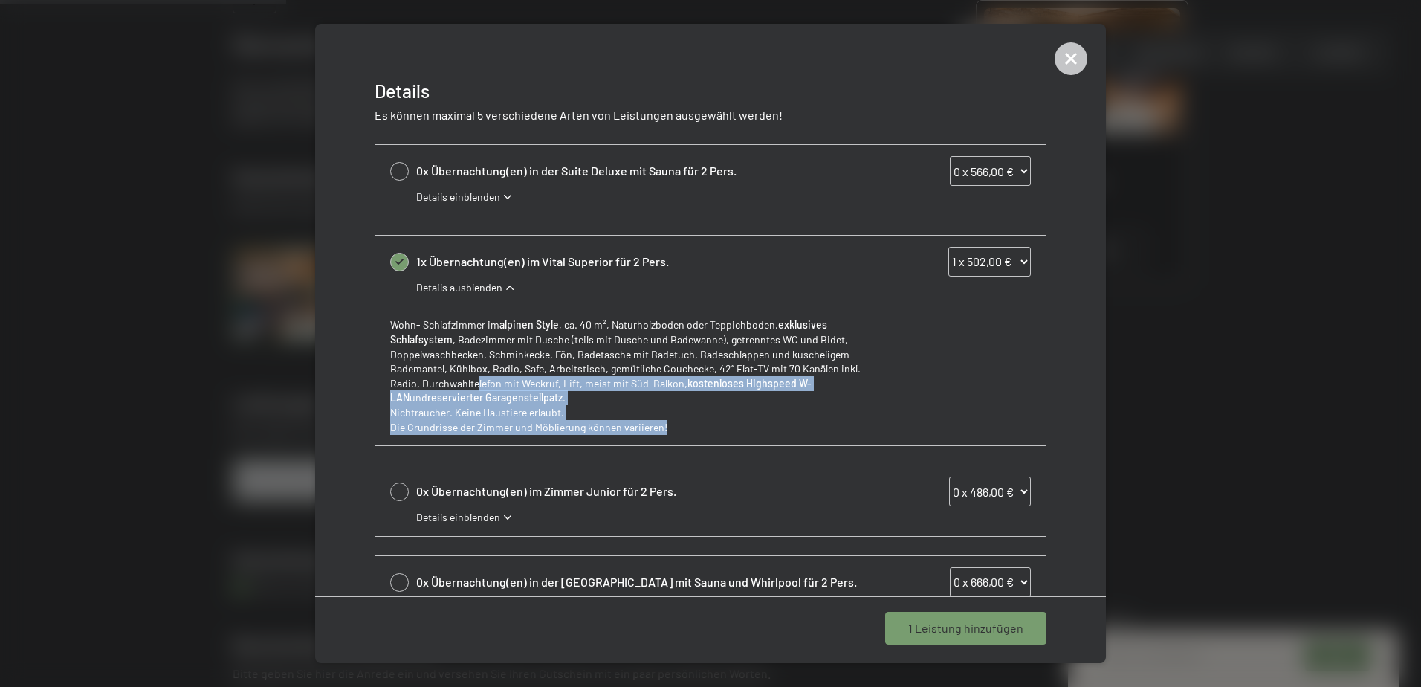
drag, startPoint x: 731, startPoint y: 419, endPoint x: 476, endPoint y: 386, distance: 256.3
click at [476, 386] on div "Wohn- Schlafzimmer im alpinen Style , ca. 40 m², Naturholzboden oder Teppichbod…" at bounding box center [710, 375] width 670 height 140
click at [475, 389] on p "Wohn- Schlafzimmer im alpinen Style , ca. 40 m², Naturholzboden oder Teppichbod…" at bounding box center [630, 361] width 481 height 88
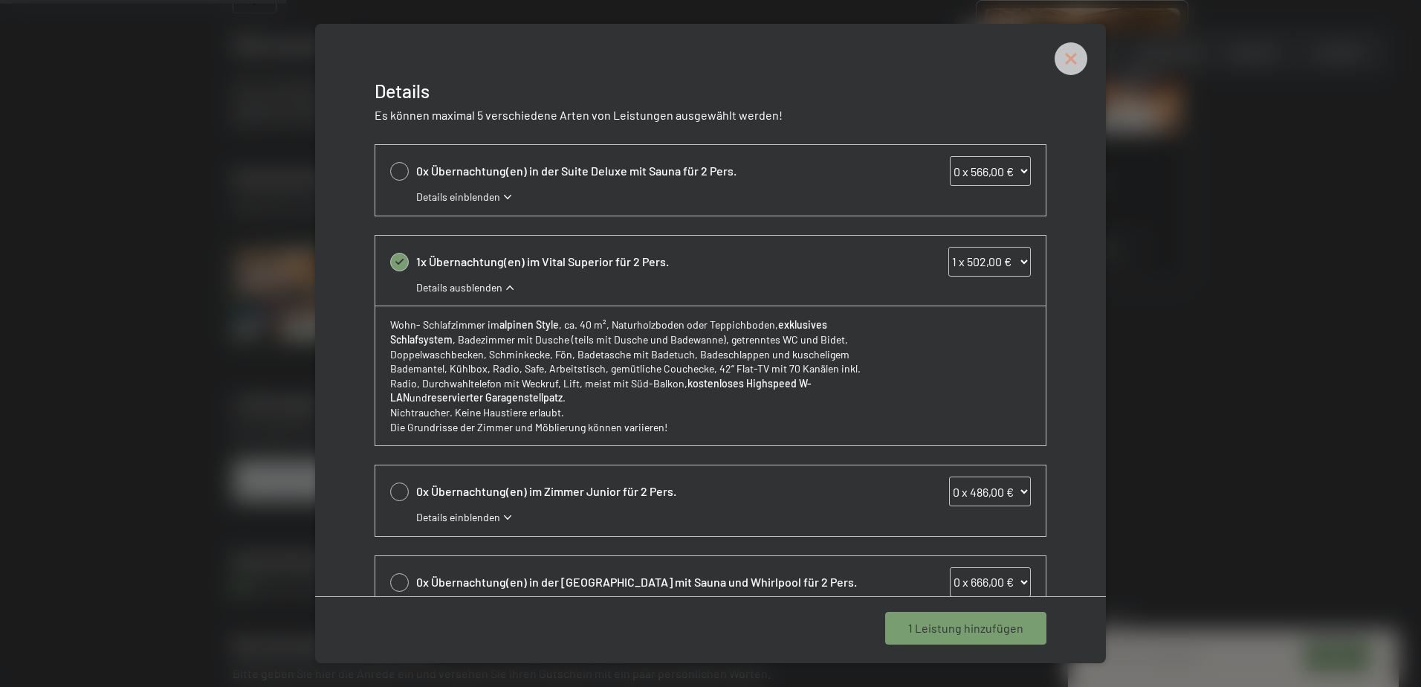
click at [1075, 51] on icon at bounding box center [1071, 58] width 33 height 33
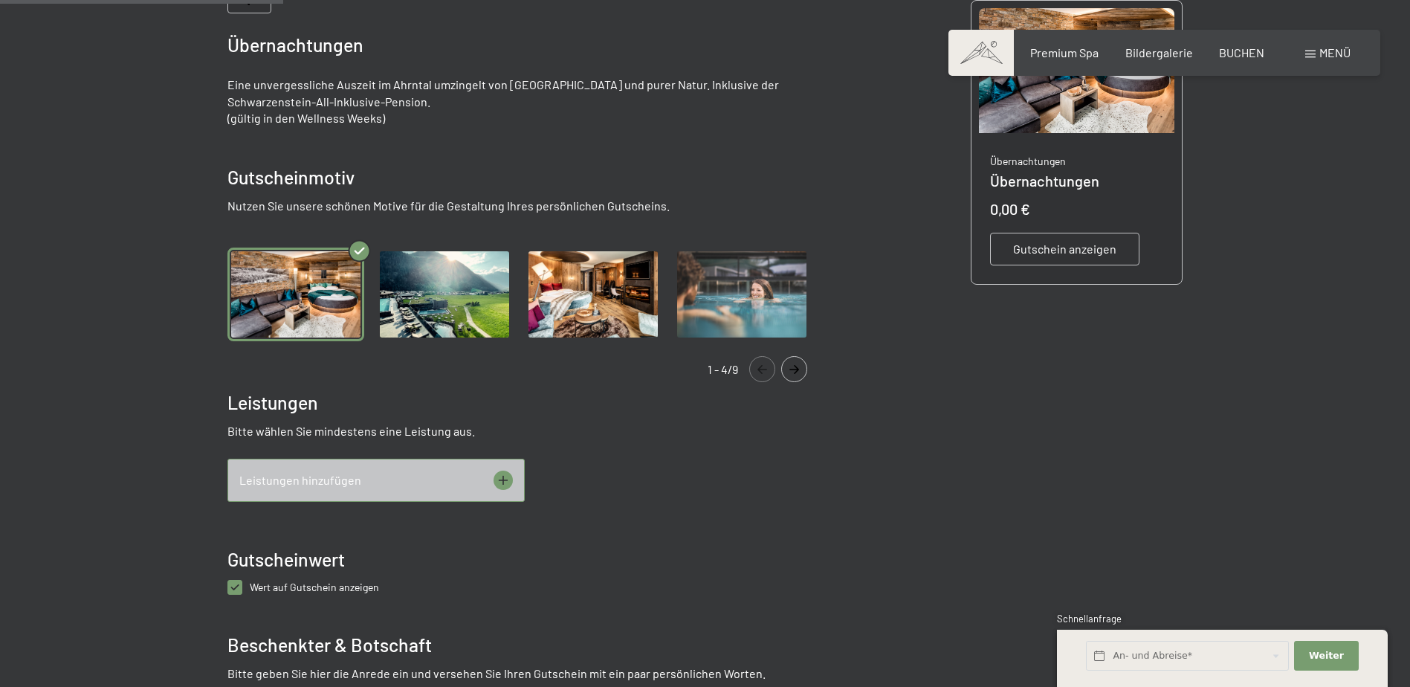
click at [592, 294] on img "Gallery" at bounding box center [593, 294] width 137 height 94
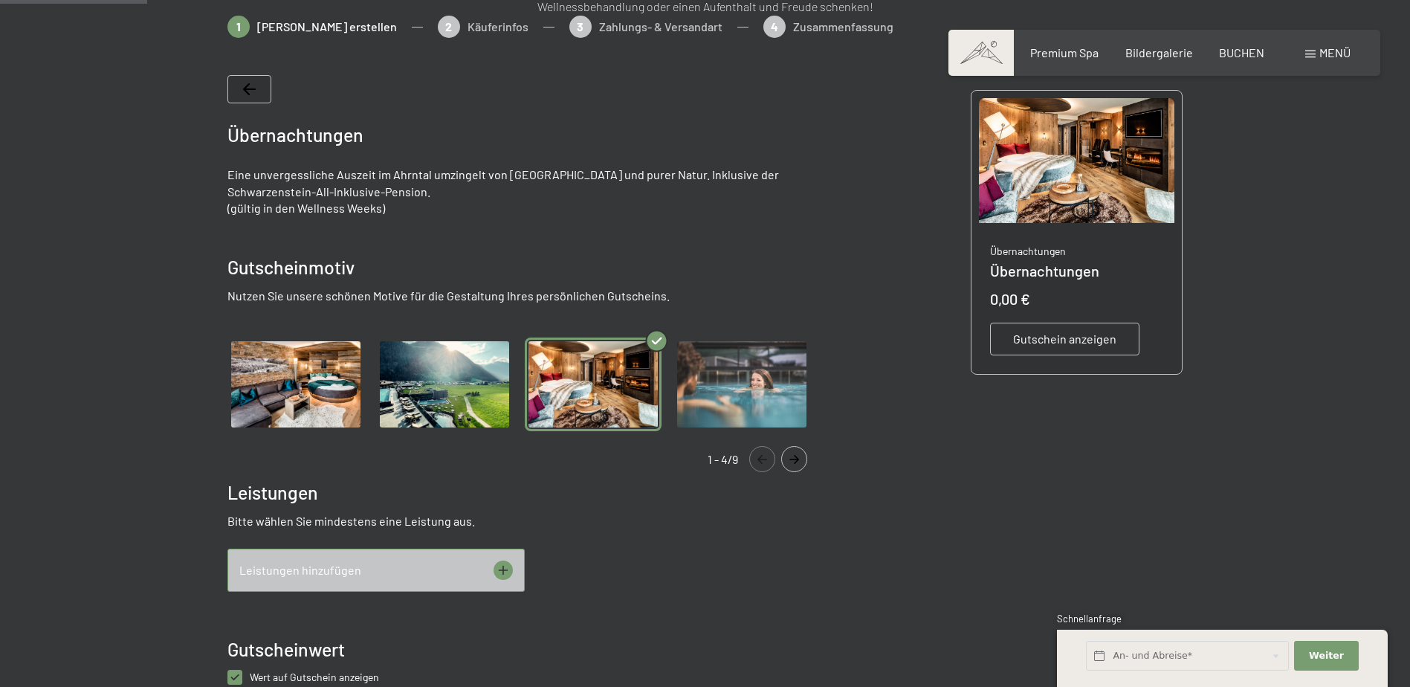
scroll to position [290, 0]
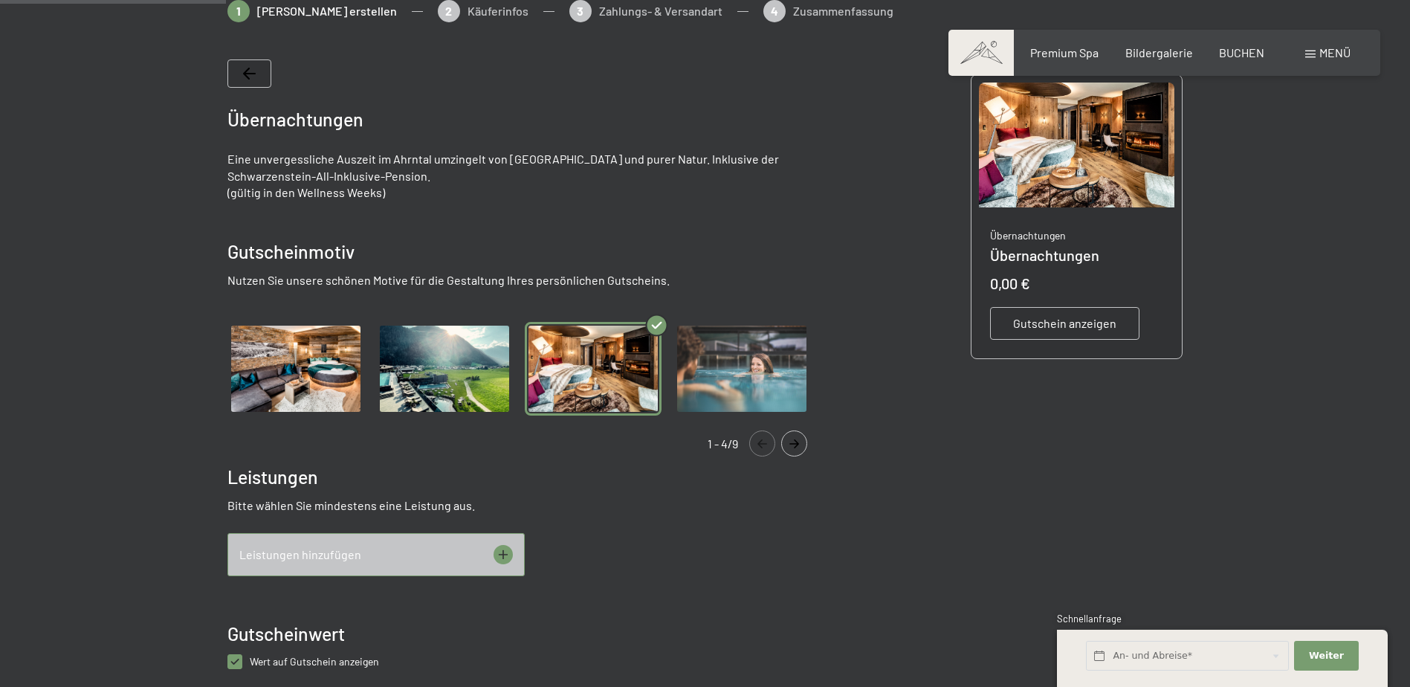
click at [331, 354] on img "Gallery" at bounding box center [295, 369] width 137 height 94
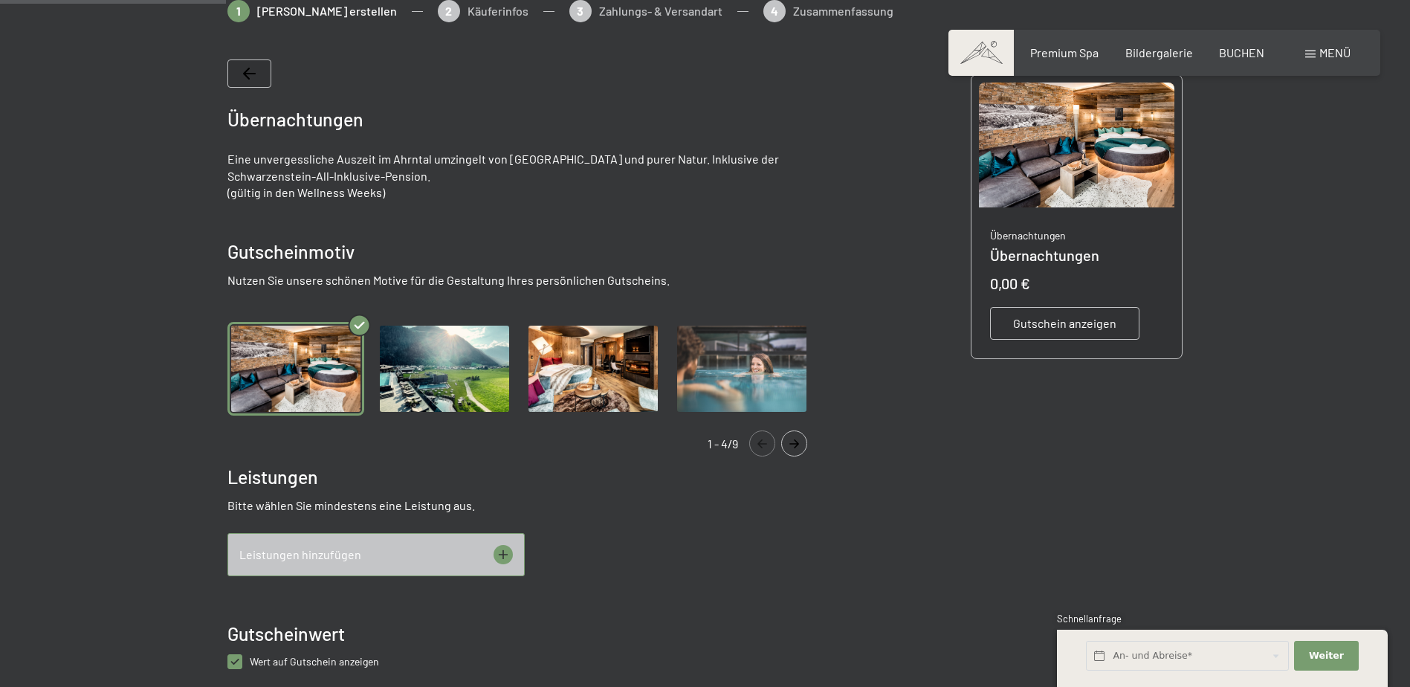
click at [800, 440] on icon "Navigate to next slide" at bounding box center [794, 443] width 25 height 9
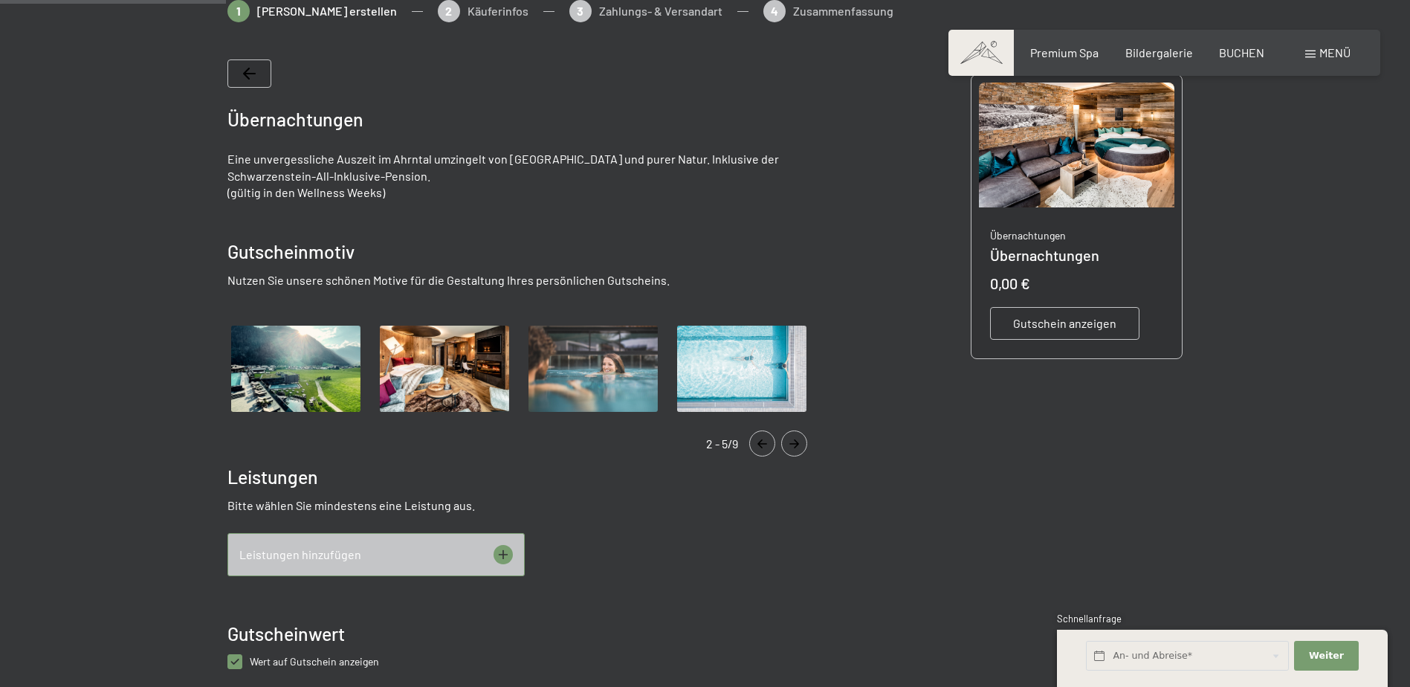
click at [797, 439] on icon "Navigate to next slide" at bounding box center [794, 443] width 25 height 9
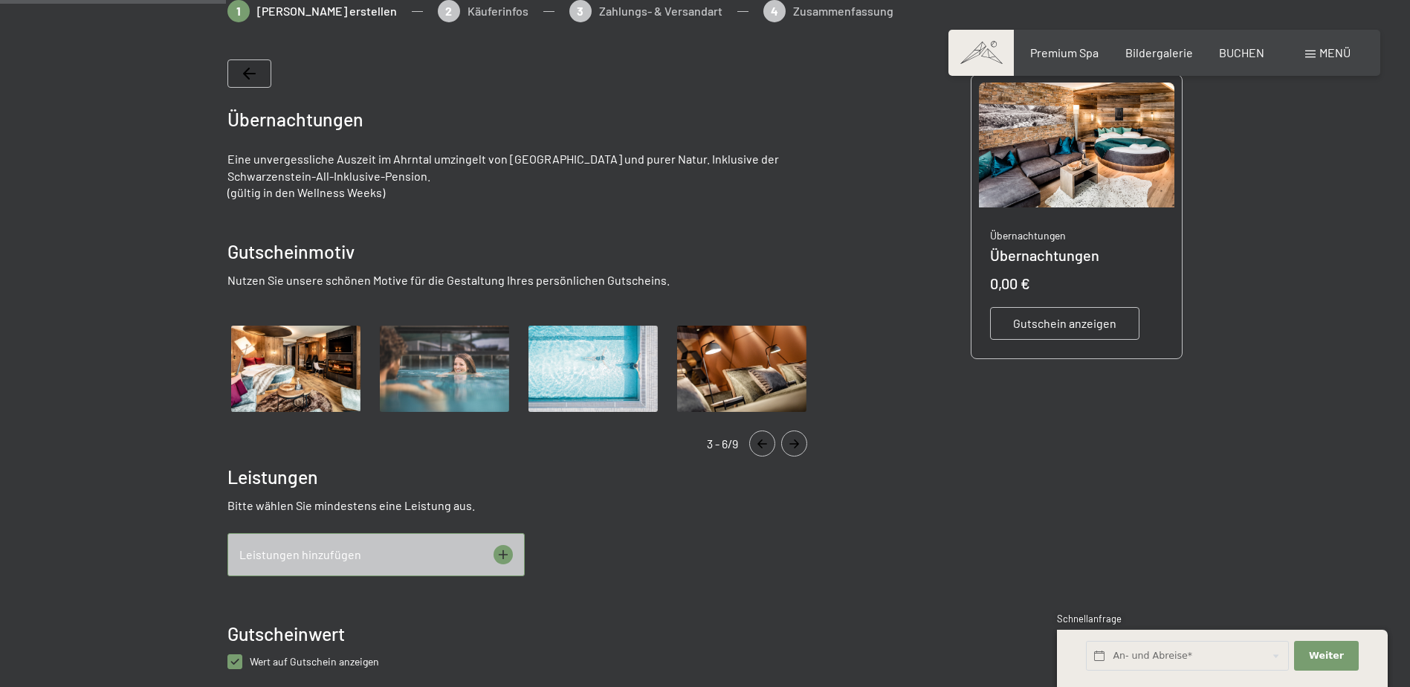
click at [797, 439] on icon "Navigate to next slide" at bounding box center [794, 443] width 25 height 9
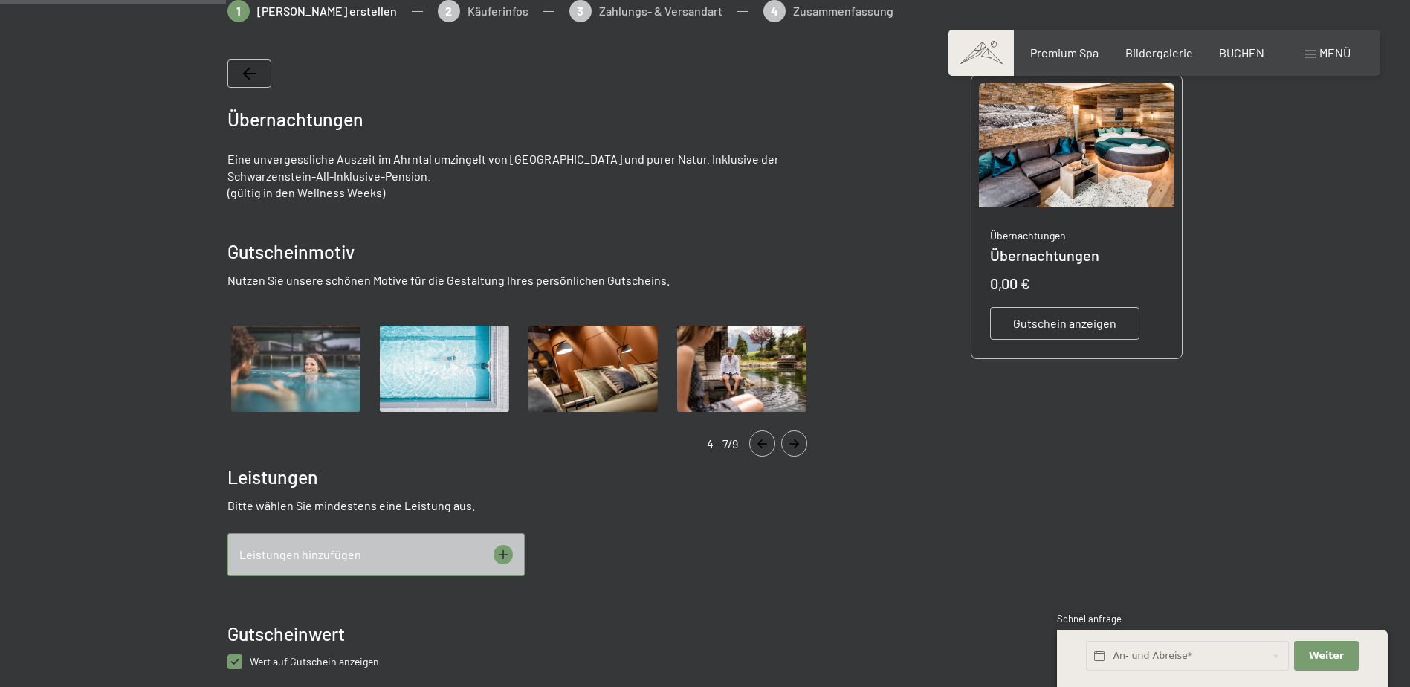
click at [797, 439] on icon "Navigate to next slide" at bounding box center [794, 443] width 25 height 9
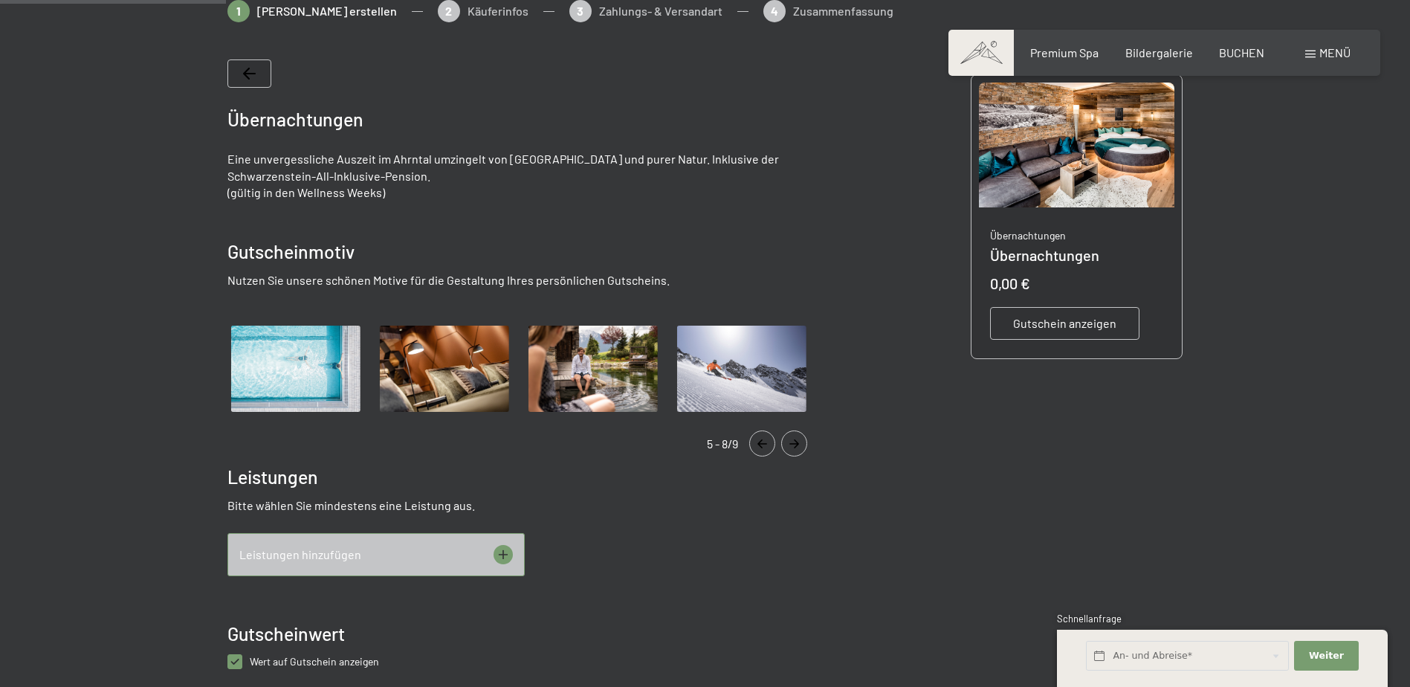
click at [797, 438] on button "Navigate to next slide" at bounding box center [794, 443] width 26 height 26
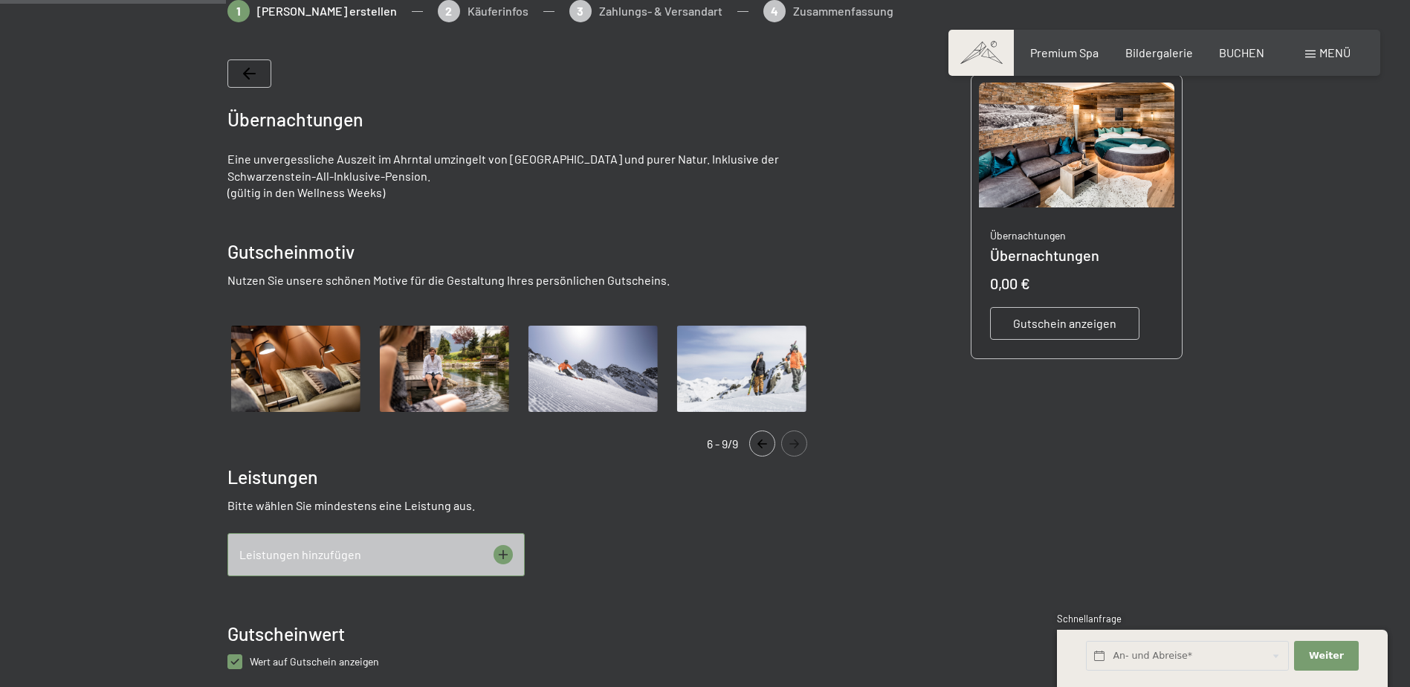
click at [797, 438] on button "Navigate to next slide" at bounding box center [794, 443] width 26 height 26
click at [745, 455] on div "6 - 9/9" at bounding box center [524, 443] width 595 height 26
click at [759, 453] on button "Navigate to previous slide" at bounding box center [762, 443] width 26 height 26
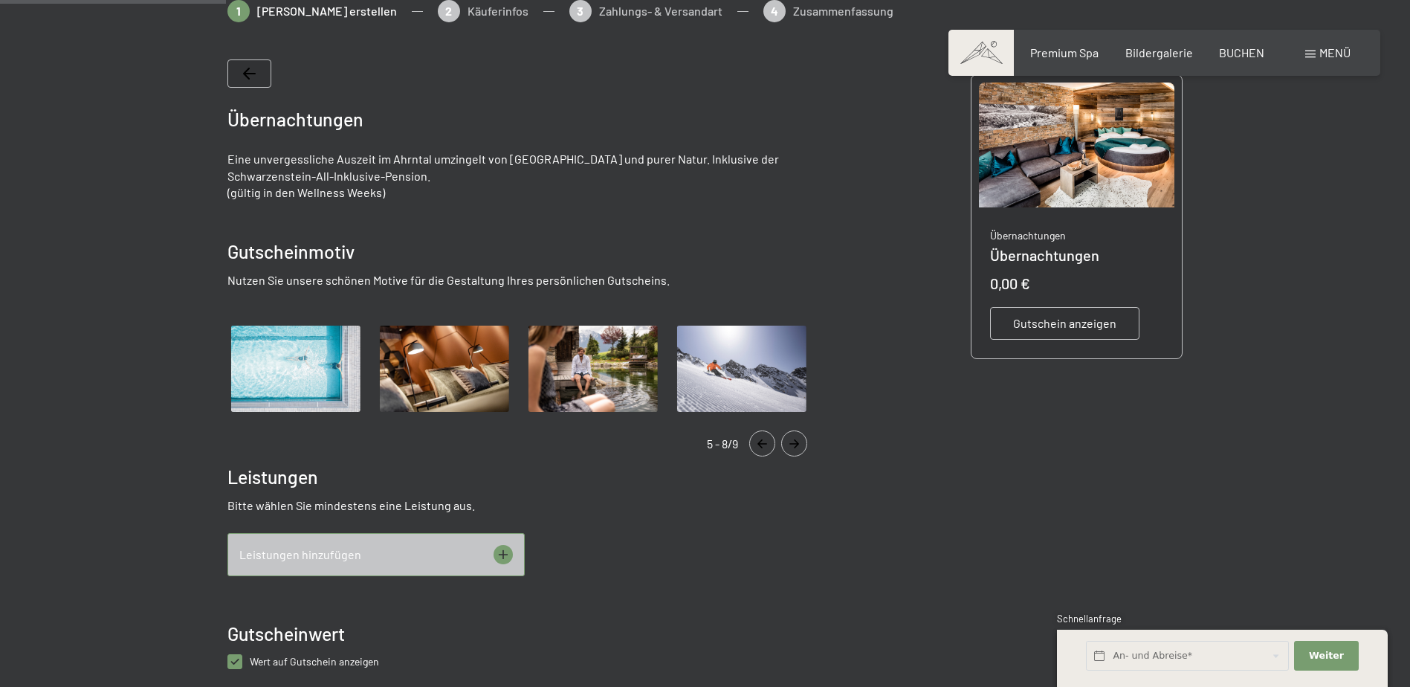
click at [759, 453] on button "Navigate to previous slide" at bounding box center [762, 443] width 26 height 26
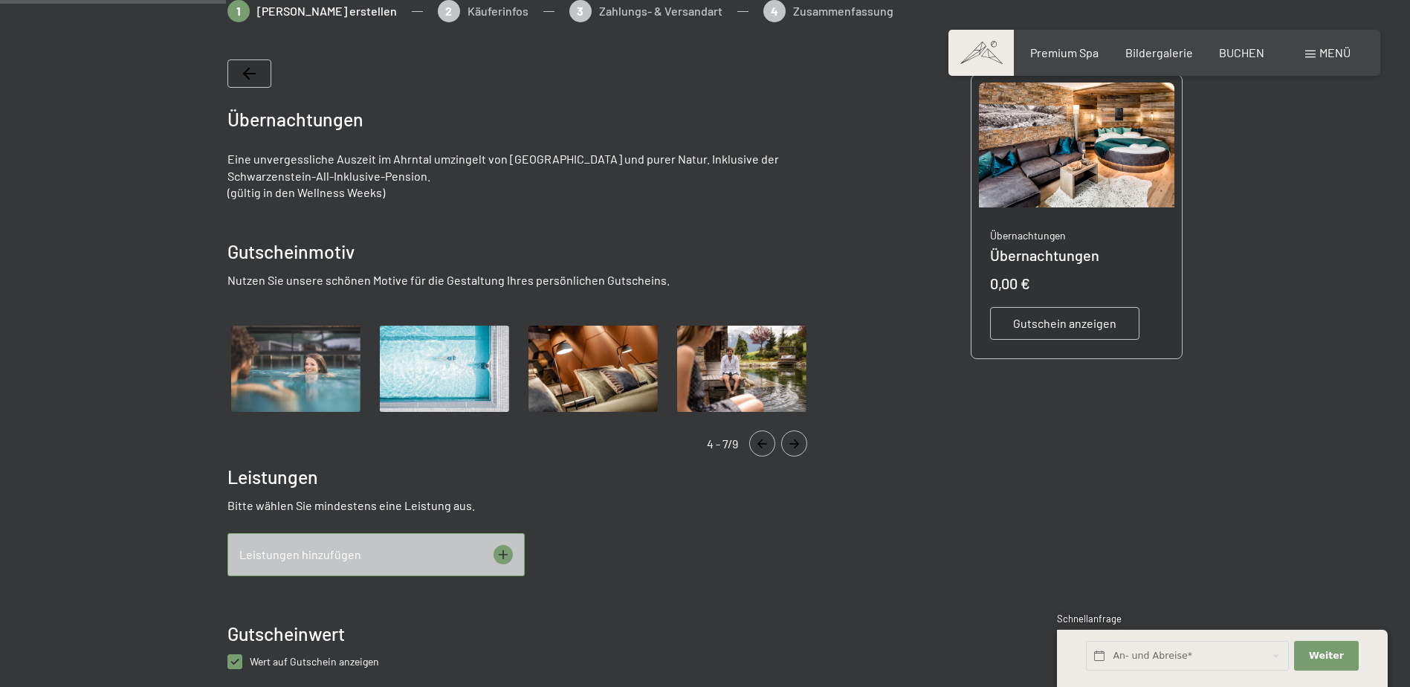
click at [760, 453] on button "Navigate to previous slide" at bounding box center [762, 443] width 26 height 26
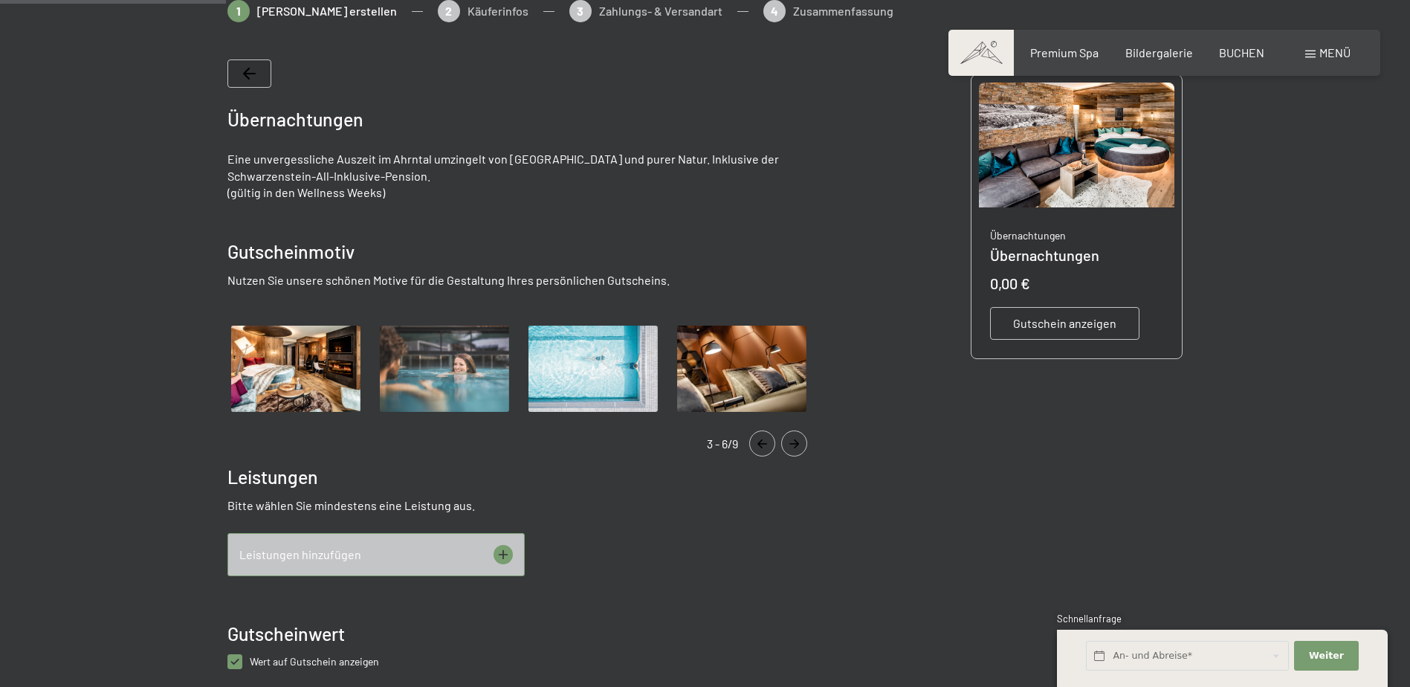
click at [760, 453] on button "Navigate to previous slide" at bounding box center [762, 443] width 26 height 26
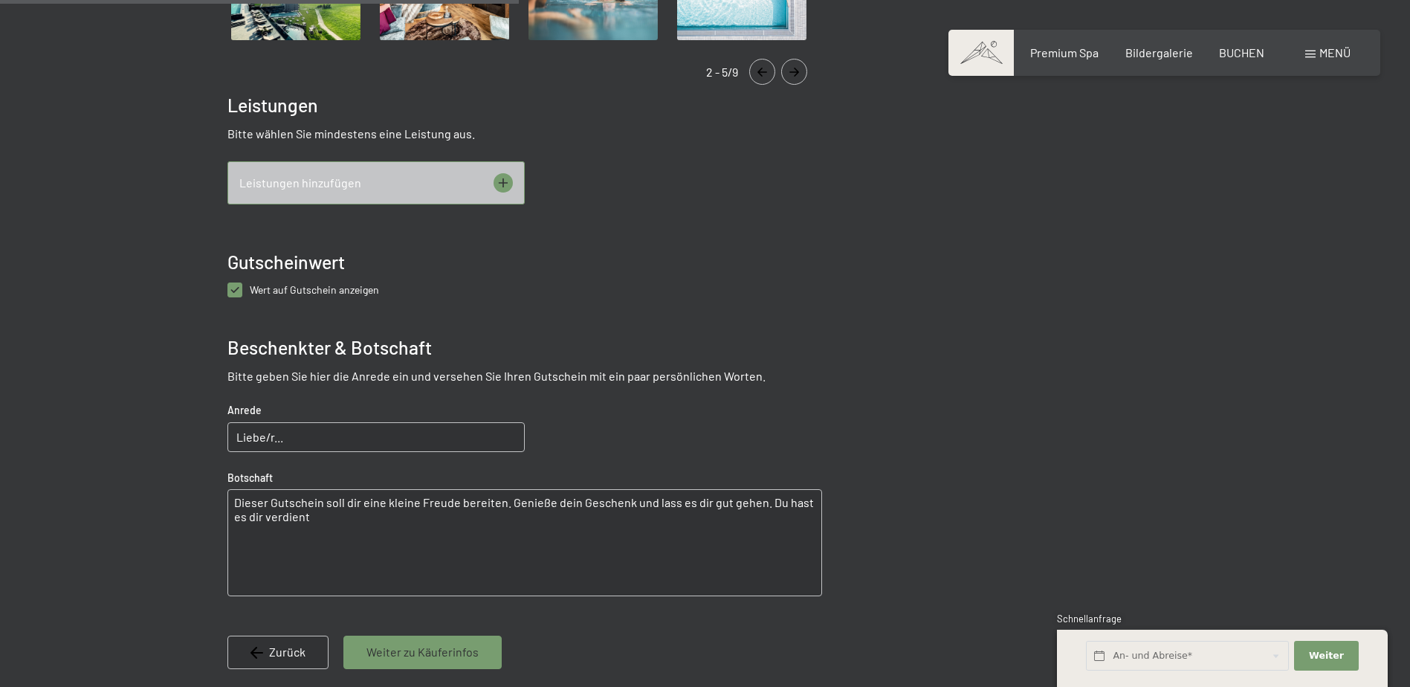
scroll to position [736, 0]
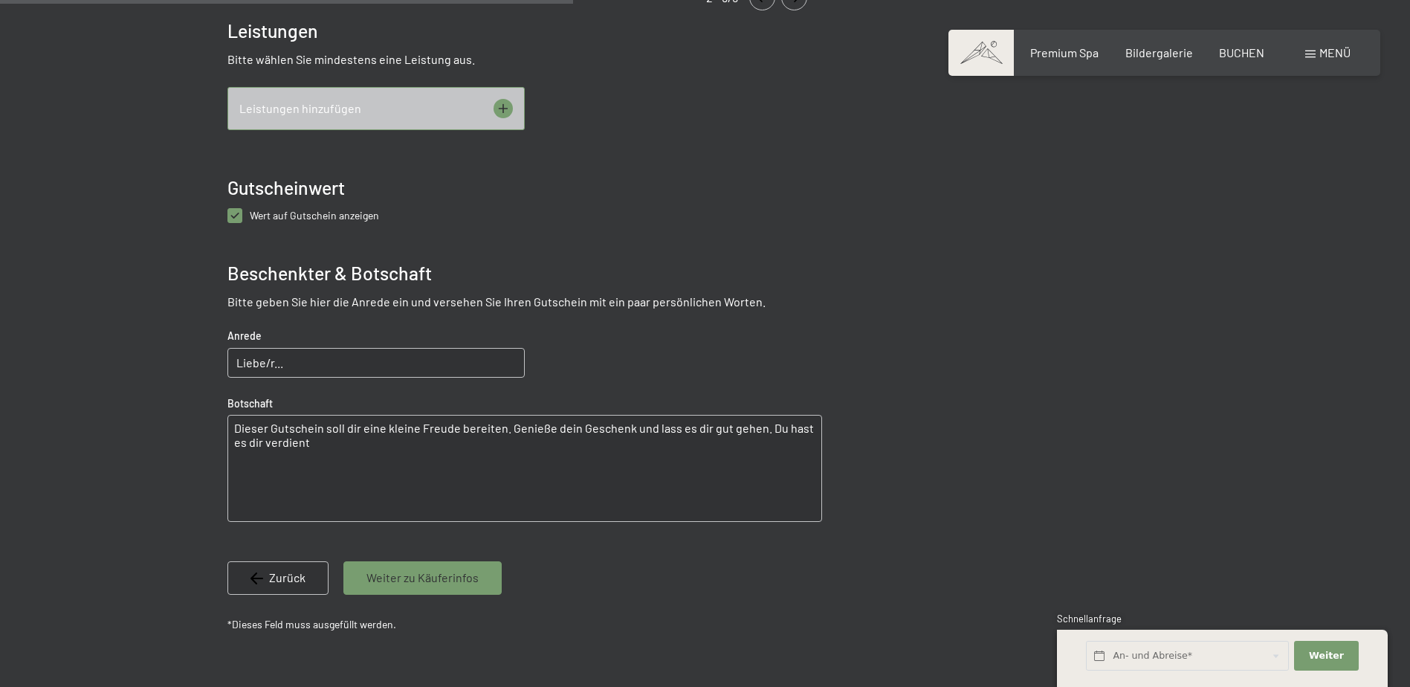
click at [244, 221] on label "Wert auf Gutschein anzeigen" at bounding box center [310, 215] width 137 height 15
click at [242, 221] on anzeigen "checkbox" at bounding box center [234, 215] width 15 height 15
checkbox anzeigen "false"
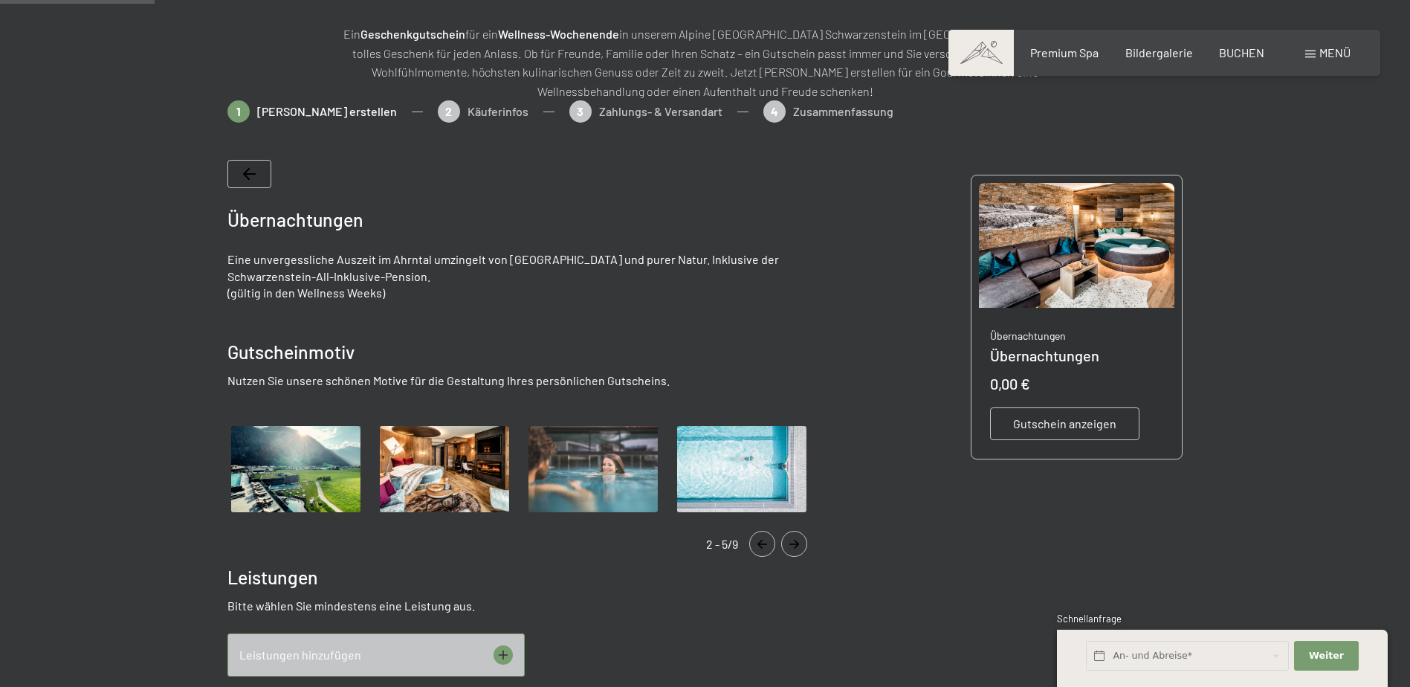
scroll to position [216, 0]
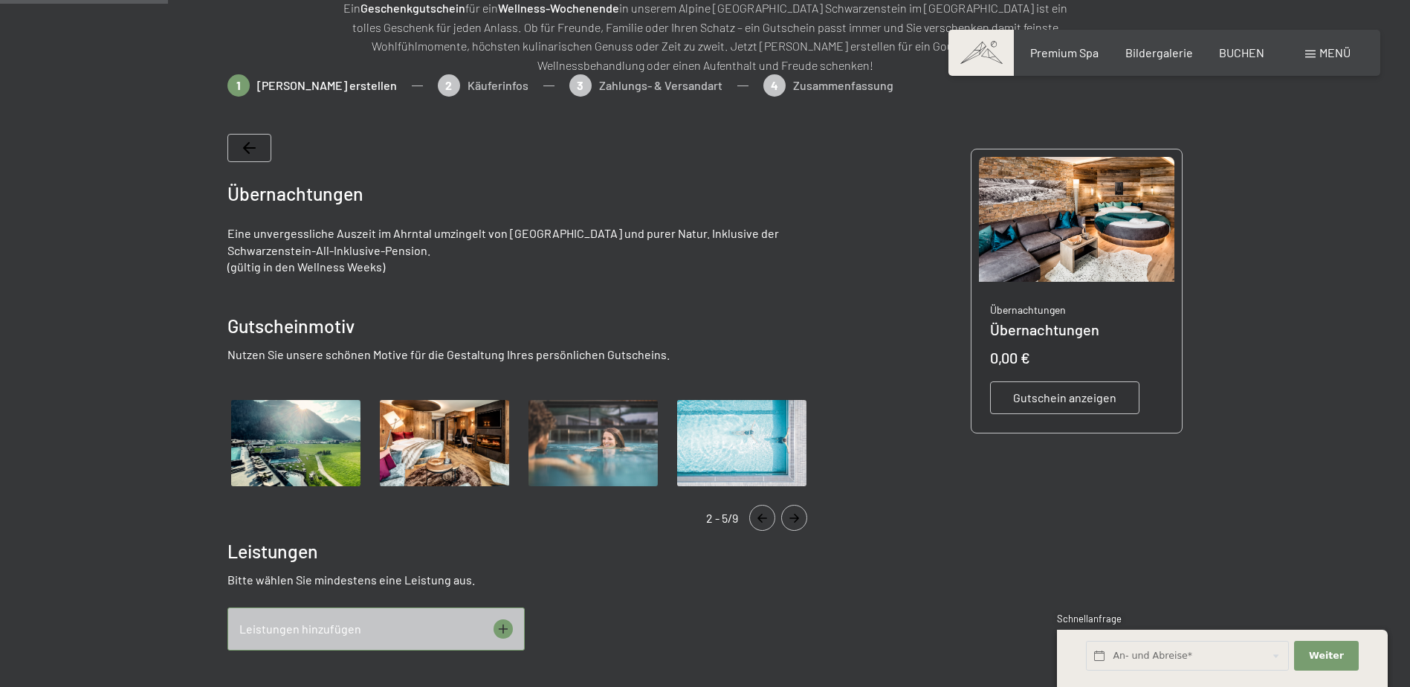
click at [487, 631] on div "Leistungen hinzufügen" at bounding box center [375, 628] width 297 height 43
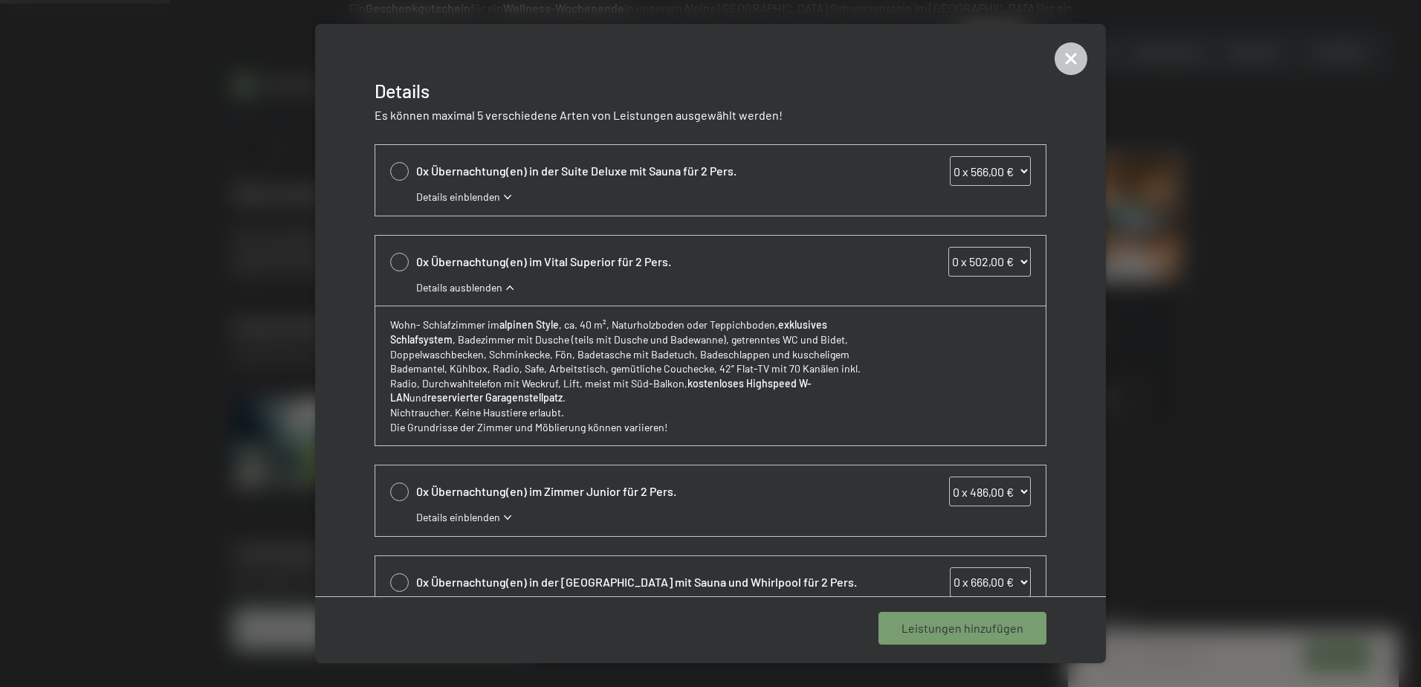
click at [292, 323] on div at bounding box center [710, 343] width 1421 height 687
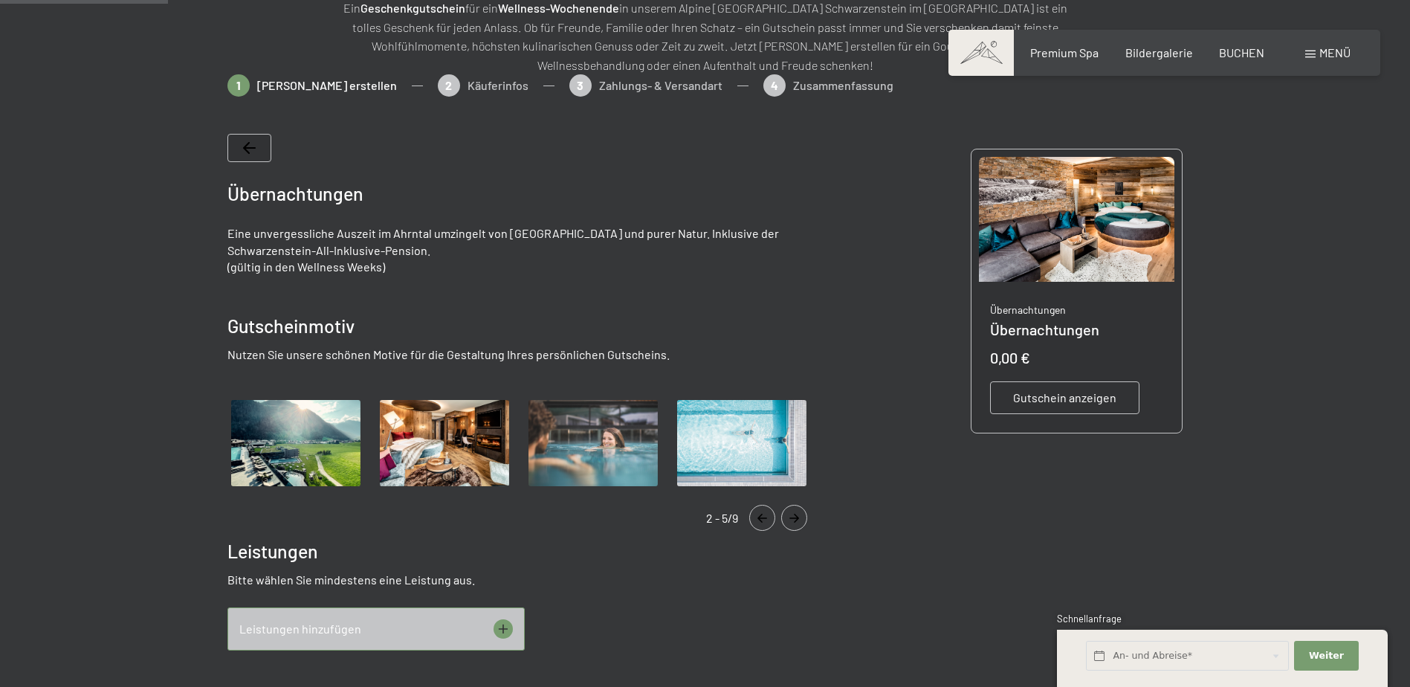
drag, startPoint x: 367, startPoint y: 236, endPoint x: 807, endPoint y: 264, distance: 440.9
click at [807, 264] on div "Eine unvergessliche Auszeit im Ahrntal umzingelt von Bergen und purer Natur. In…" at bounding box center [524, 250] width 595 height 50
drag, startPoint x: 807, startPoint y: 264, endPoint x: 796, endPoint y: 277, distance: 17.4
click at [796, 277] on div "Übernachtungen Eine unvergessliche Auszeit im Ahrntal umzingelt von Bergen und …" at bounding box center [524, 646] width 595 height 1025
drag, startPoint x: 297, startPoint y: 268, endPoint x: 439, endPoint y: 267, distance: 142.7
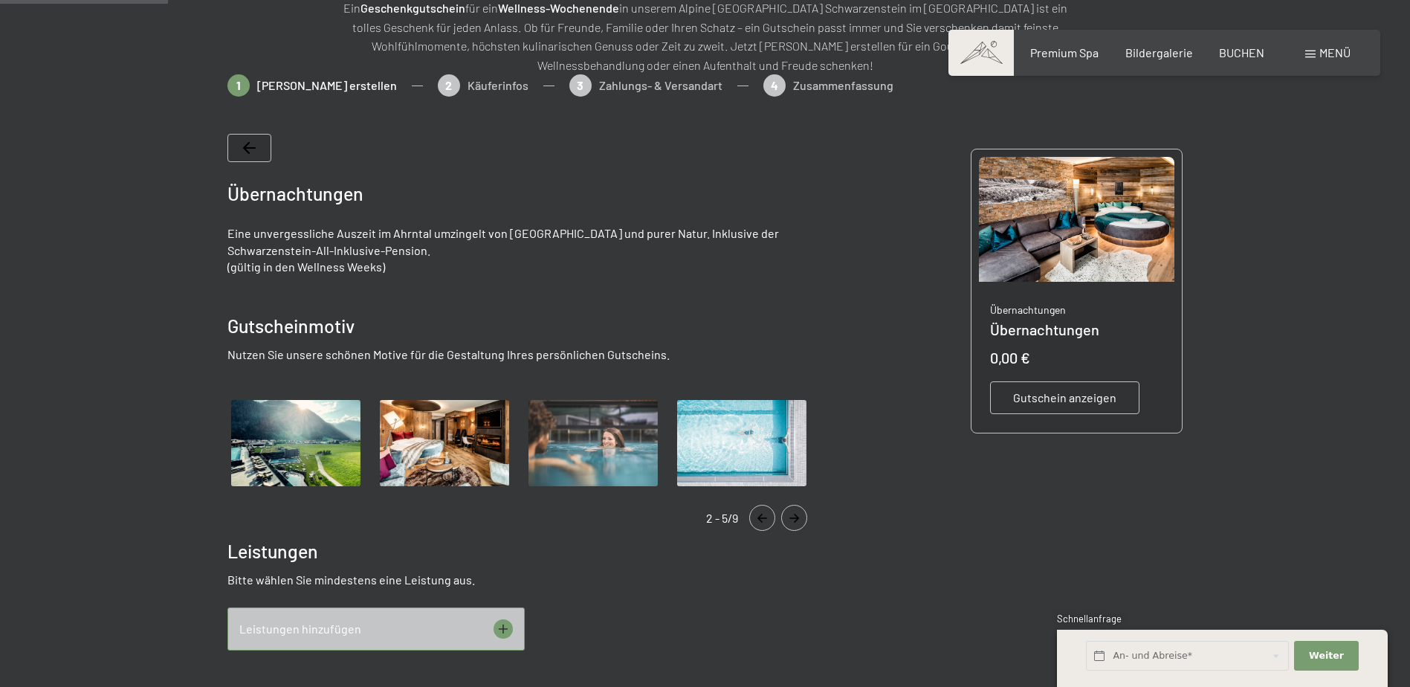
click at [439, 267] on p "(gültig in den Wellness Weeks)" at bounding box center [524, 267] width 595 height 16
drag, startPoint x: 439, startPoint y: 267, endPoint x: 425, endPoint y: 273, distance: 15.3
click at [425, 273] on p "(gültig in den Wellness Weeks)" at bounding box center [524, 267] width 595 height 16
